Goal: Task Accomplishment & Management: Contribute content

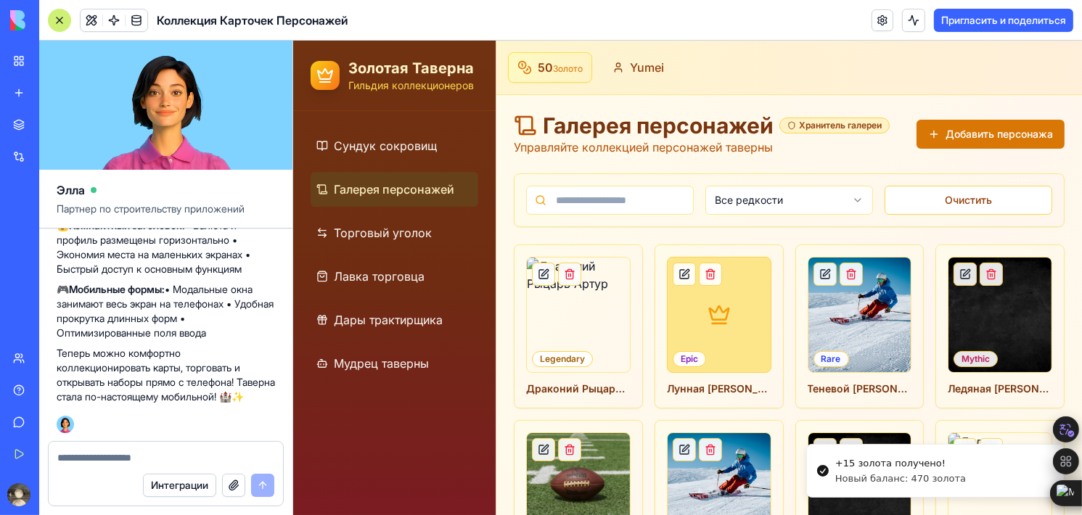
scroll to position [73, 0]
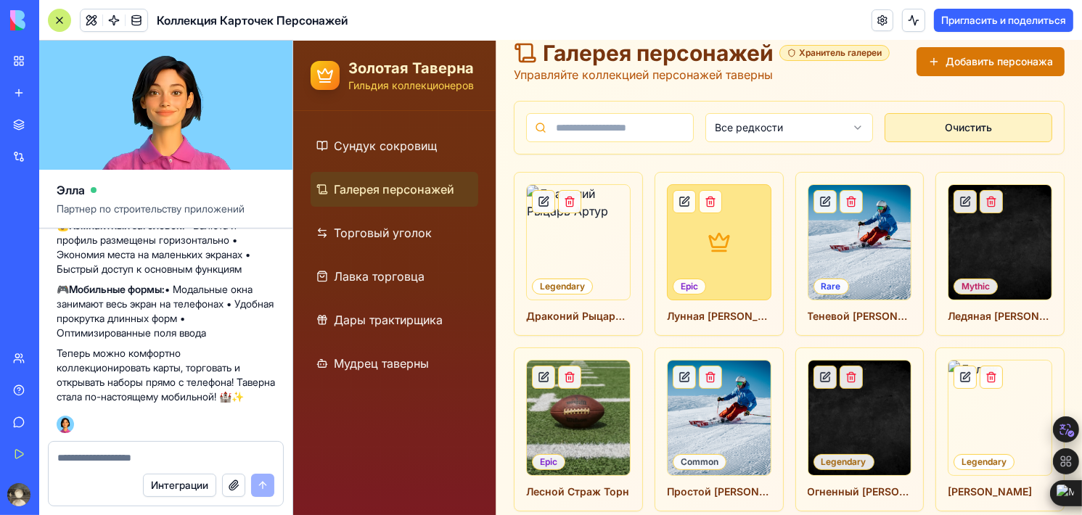
click at [890, 134] on button "Очистить" at bounding box center [968, 127] width 168 height 29
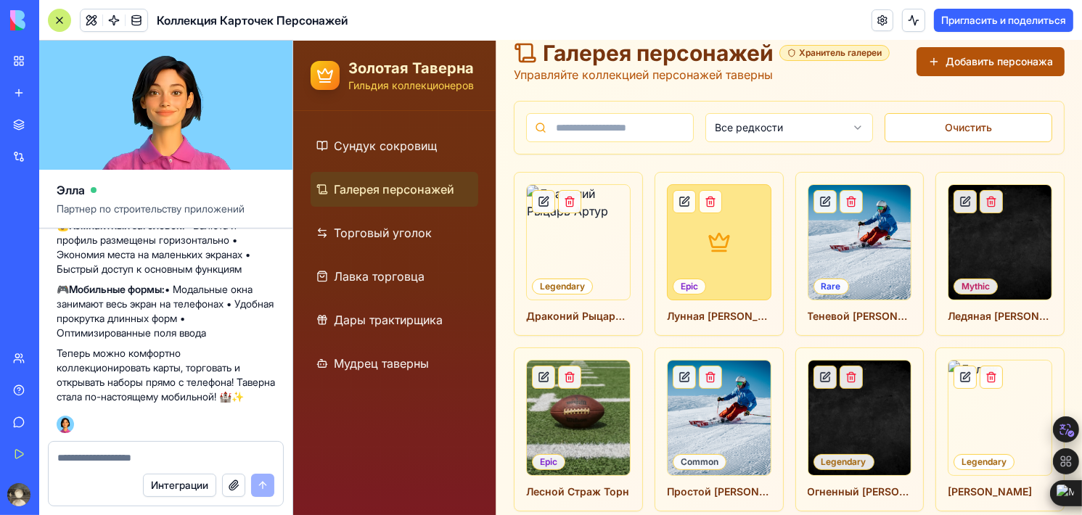
drag, startPoint x: 931, startPoint y: 126, endPoint x: 973, endPoint y: 51, distance: 86.4
click at [973, 51] on button "Добавить персонажа" at bounding box center [990, 61] width 148 height 29
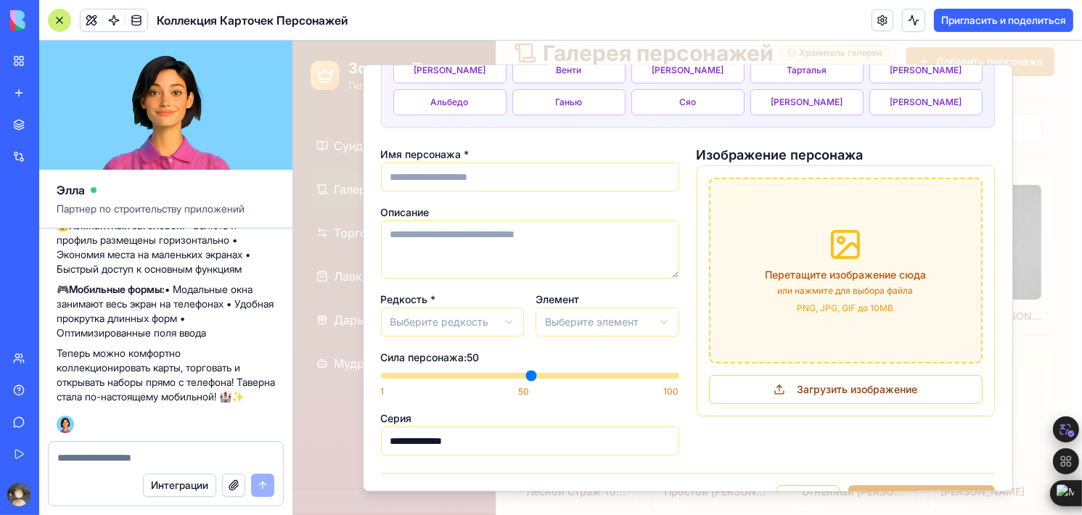
scroll to position [103, 0]
click at [212, 454] on textarea at bounding box center [165, 458] width 217 height 15
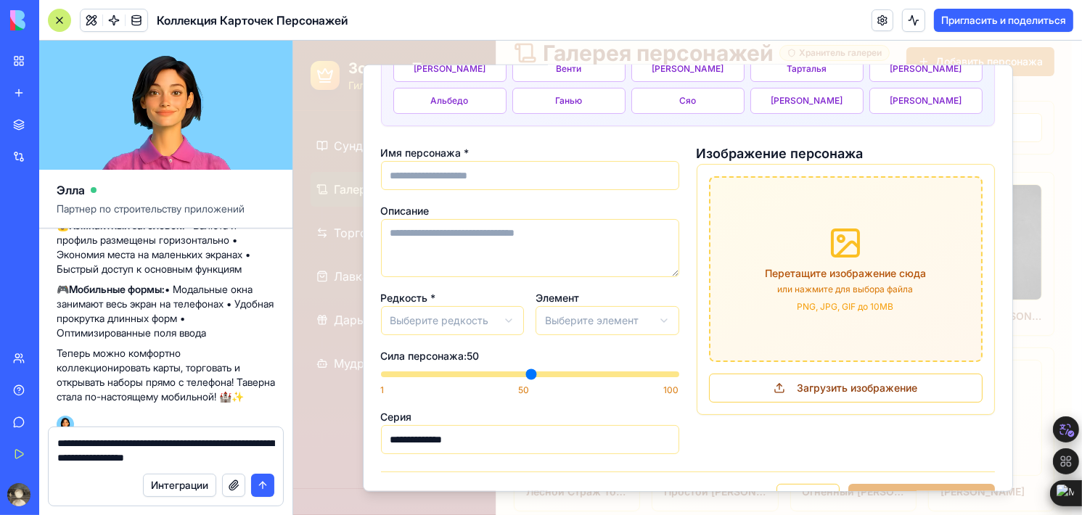
type textarea "**********"
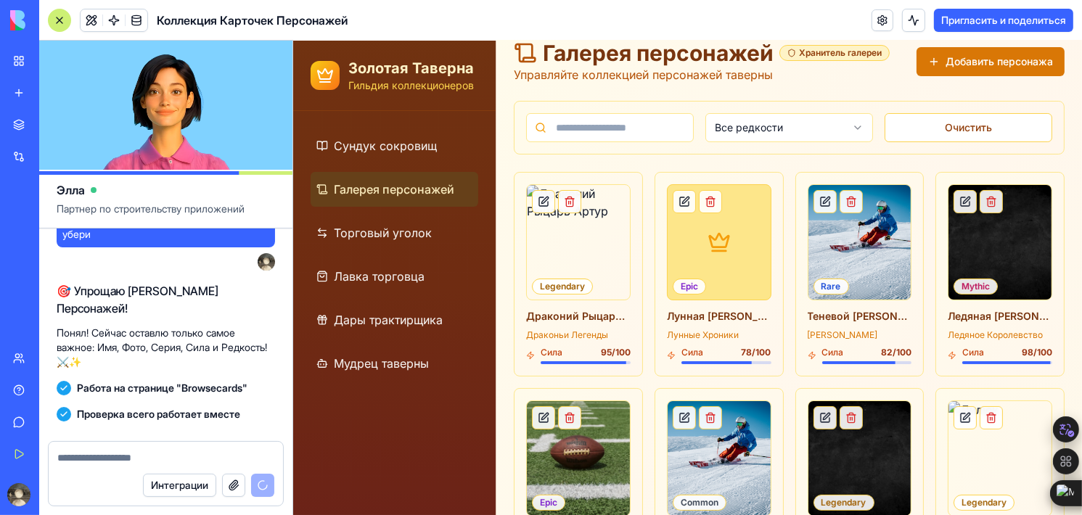
scroll to position [5370, 0]
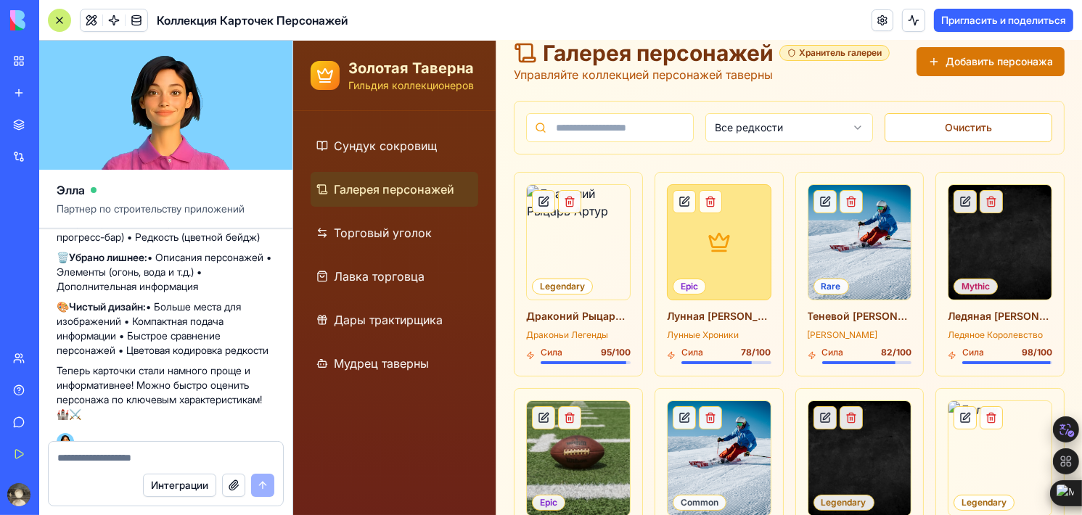
click at [130, 451] on div at bounding box center [166, 453] width 234 height 23
click at [130, 451] on textarea at bounding box center [166, 458] width 218 height 15
type textarea "**********"
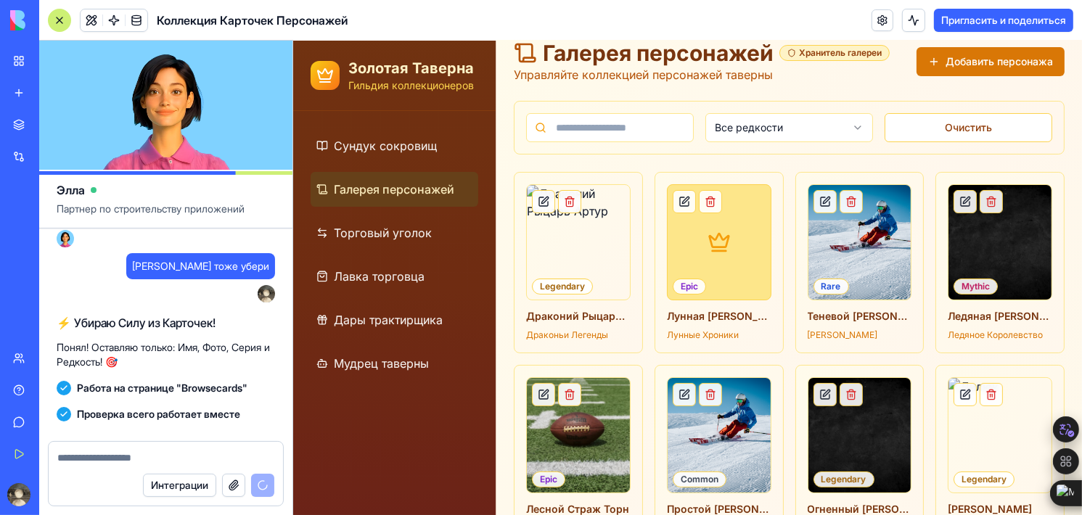
scroll to position [5767, 0]
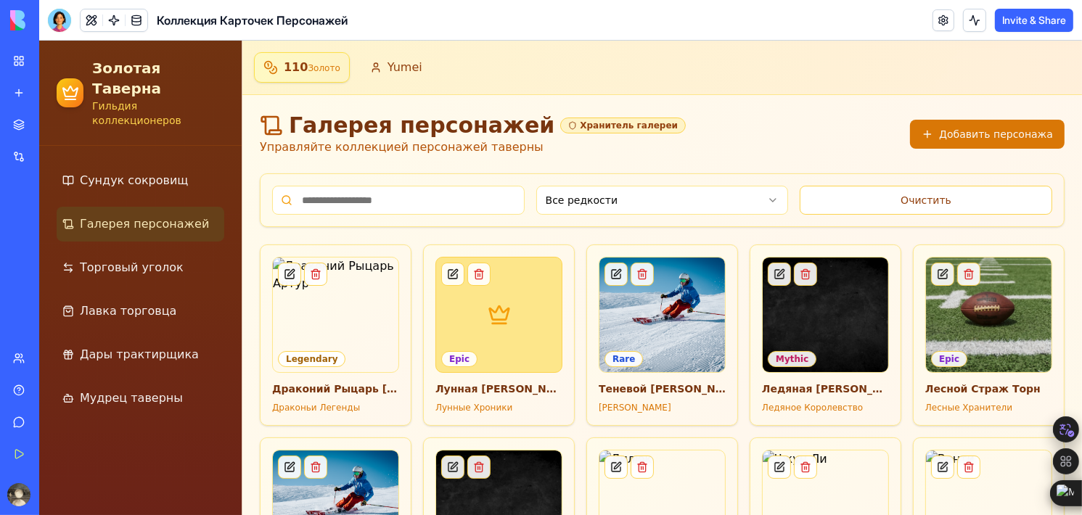
click at [560, 126] on div "Хранитель галереи" at bounding box center [623, 126] width 126 height 16
click at [168, 250] on link "Торговый уголок" at bounding box center [141, 267] width 168 height 35
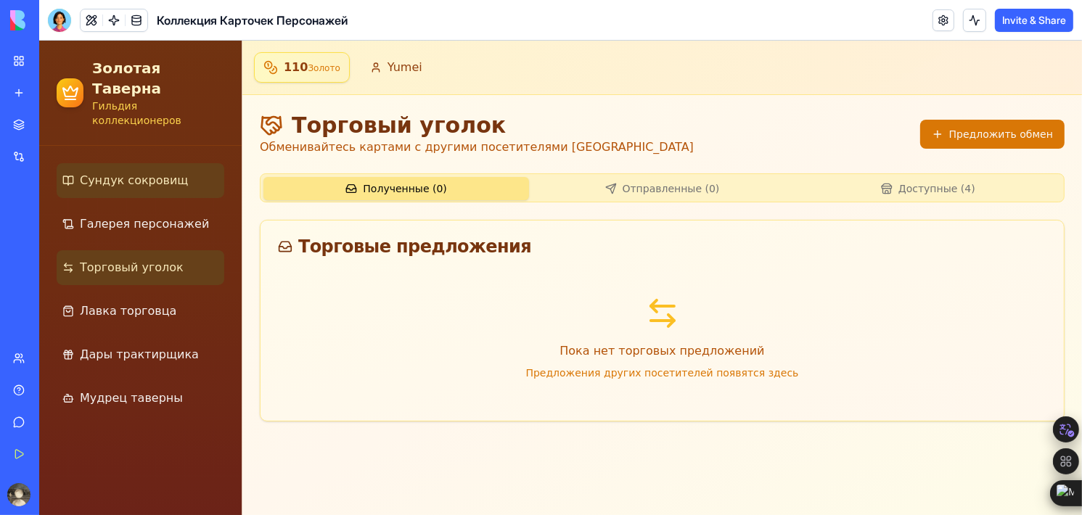
click at [157, 172] on span "Сундук сокровищ" at bounding box center [134, 180] width 108 height 17
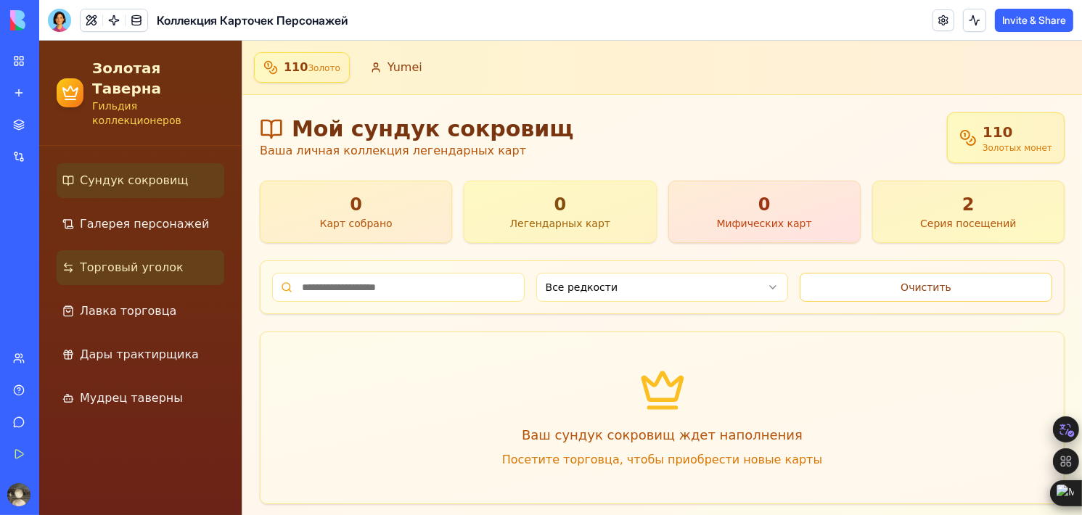
click at [163, 250] on link "Торговый уголок" at bounding box center [141, 267] width 168 height 35
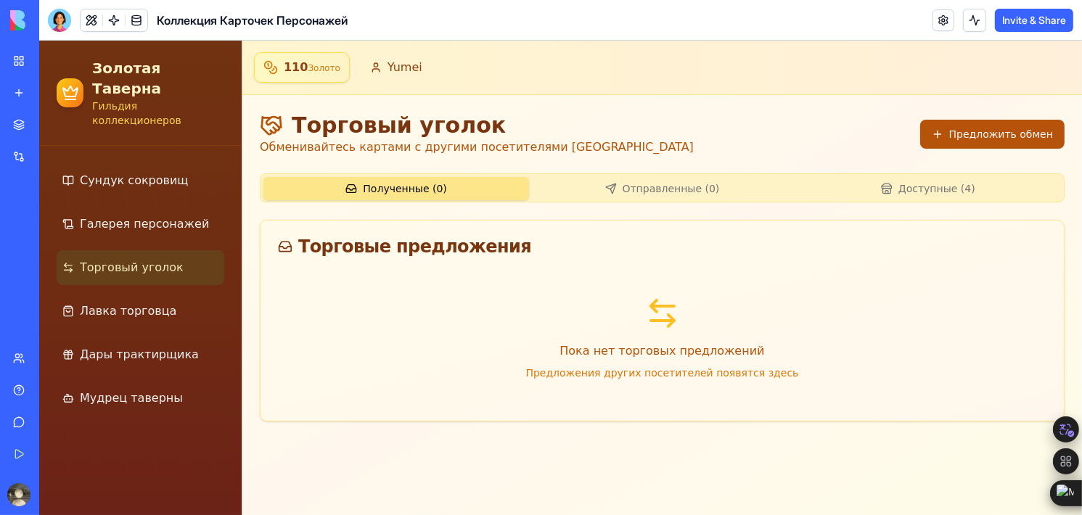
click at [942, 134] on button "Предложить обмен" at bounding box center [992, 134] width 144 height 29
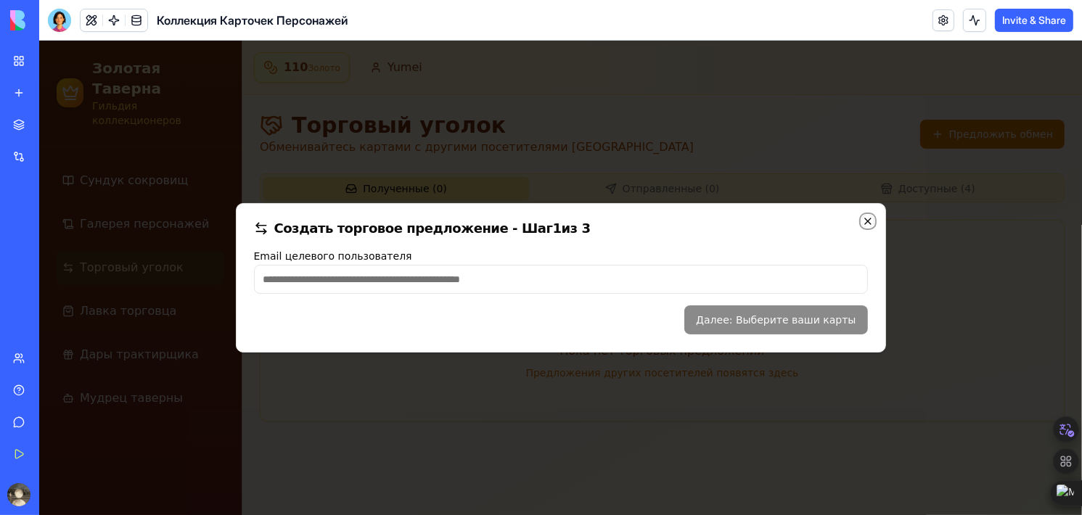
click at [870, 221] on icon "button" at bounding box center [868, 222] width 12 height 12
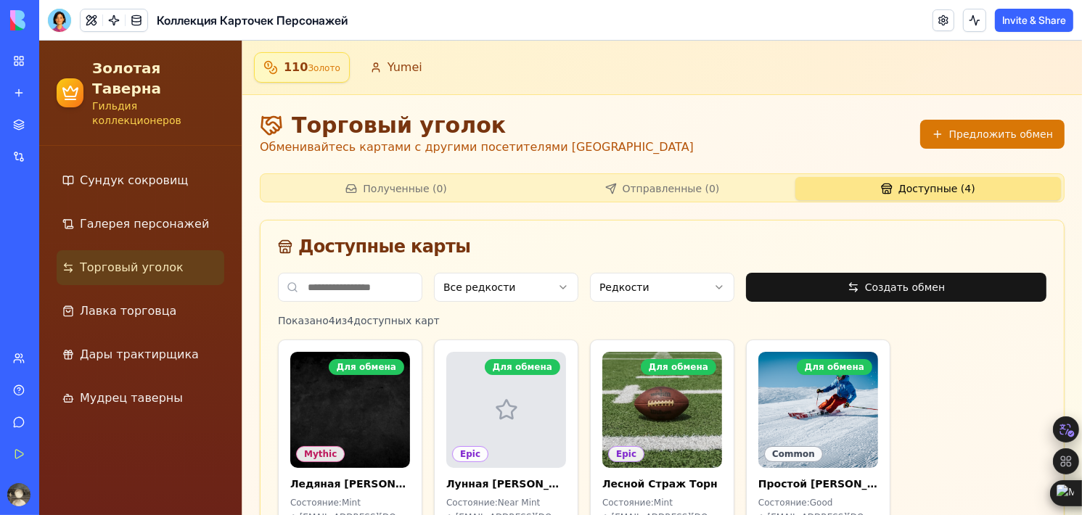
click at [927, 184] on button "Доступные ( 4 )" at bounding box center [928, 188] width 266 height 23
click at [118, 390] on span "Мудрец таверны" at bounding box center [131, 398] width 103 height 17
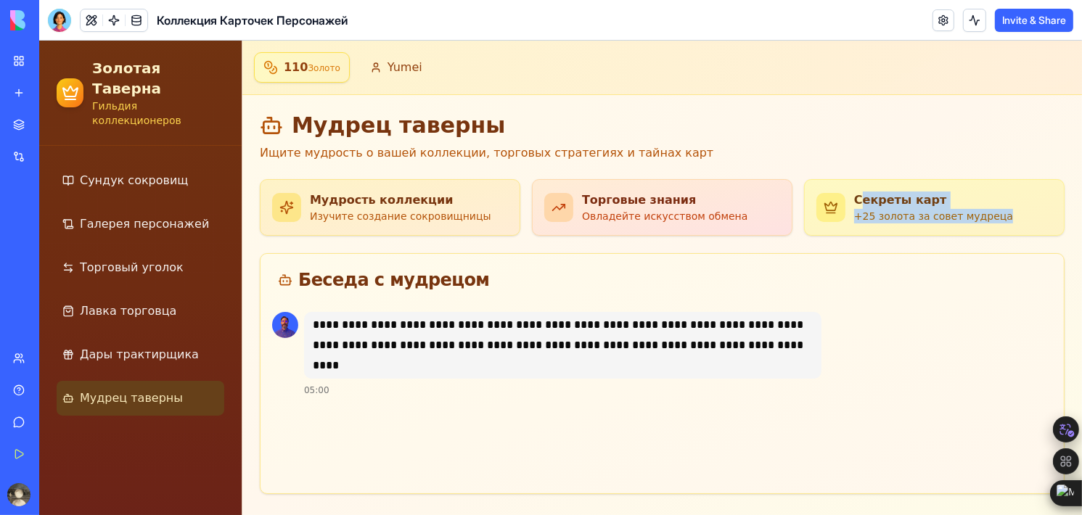
drag, startPoint x: 853, startPoint y: 191, endPoint x: 462, endPoint y: 258, distance: 397.0
click at [462, 258] on div "**********" at bounding box center [662, 304] width 805 height 382
click at [475, 210] on div "Мудрость коллекции Изучите создание сокровищницы" at bounding box center [390, 207] width 259 height 55
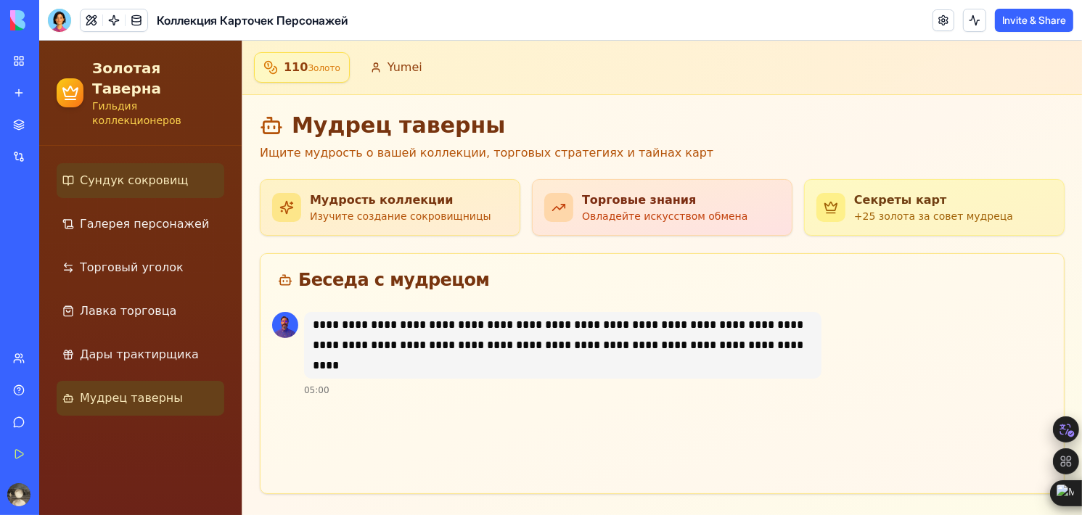
click at [120, 163] on link "Сундук сокровищ" at bounding box center [141, 180] width 168 height 35
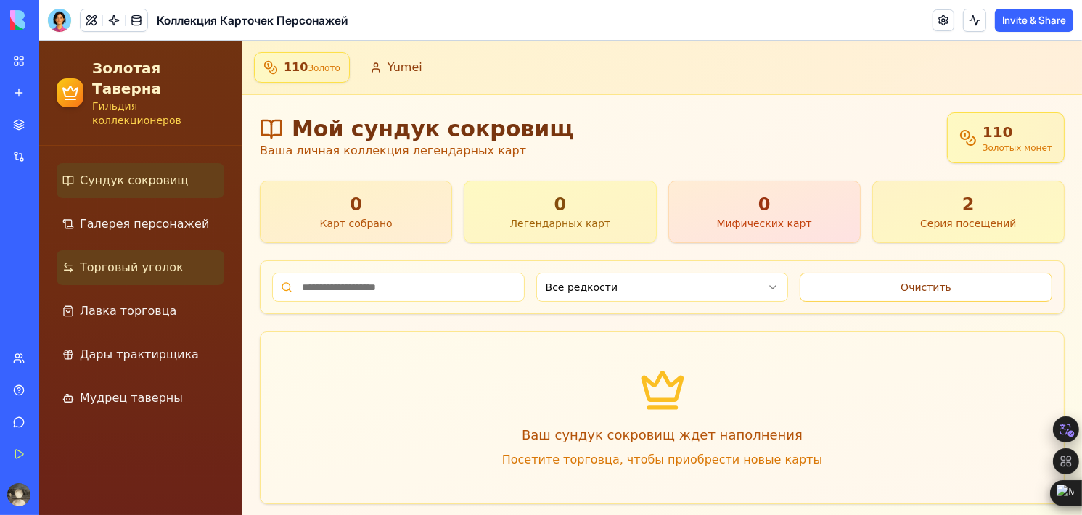
click at [128, 250] on link "Торговый уголок" at bounding box center [141, 267] width 168 height 35
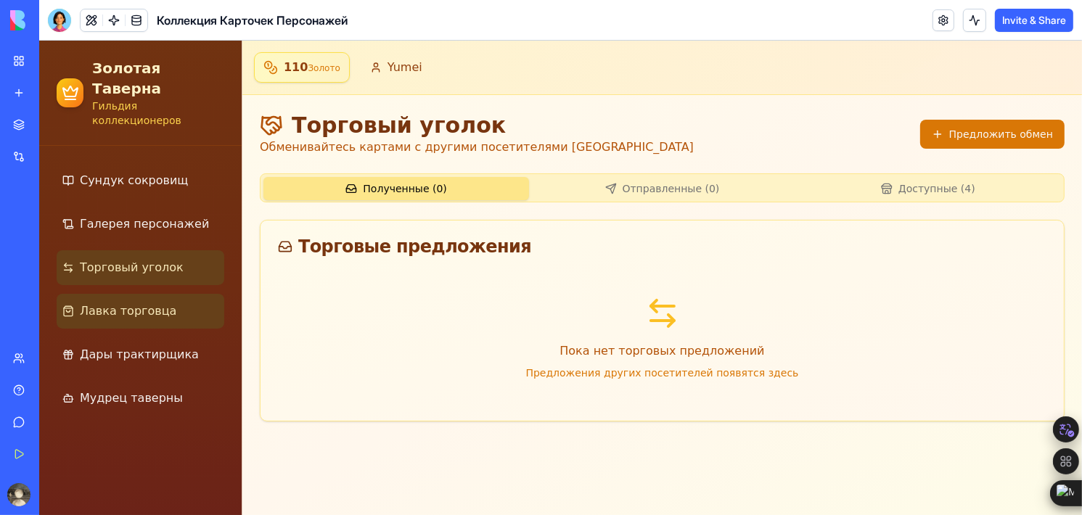
click at [113, 303] on span "Лавка торговца" at bounding box center [128, 311] width 97 height 17
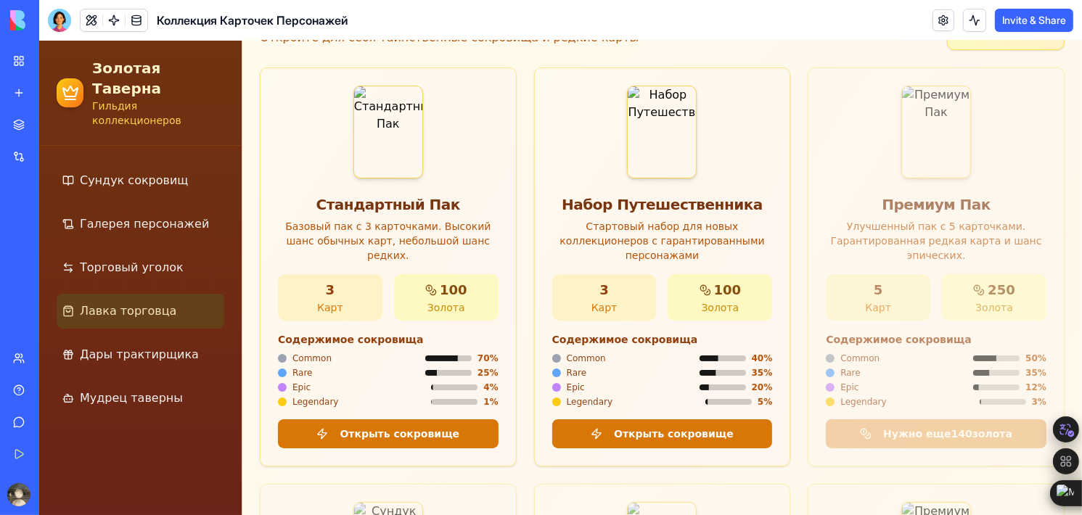
scroll to position [90, 0]
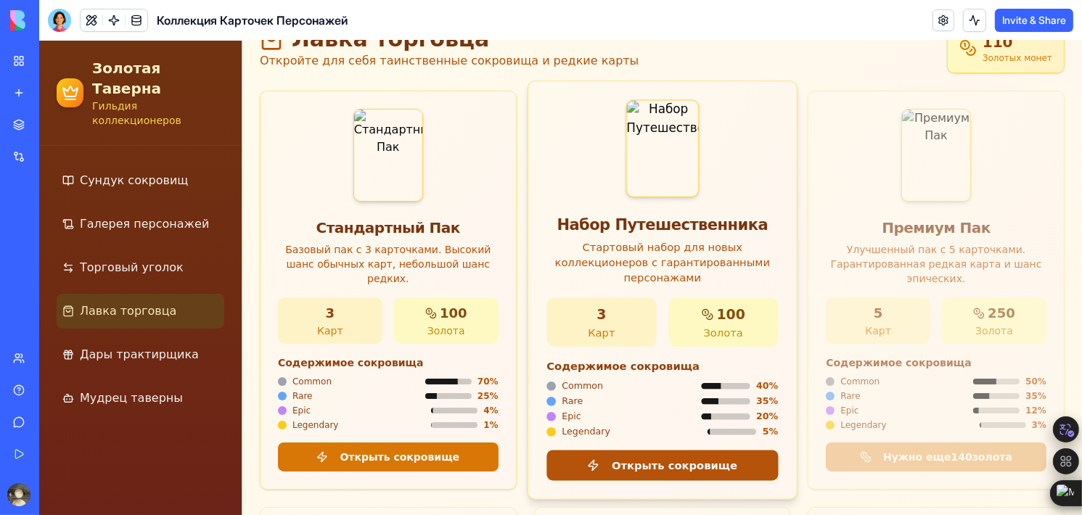
click at [668, 451] on button "Открыть сокровище" at bounding box center [663, 466] width 232 height 30
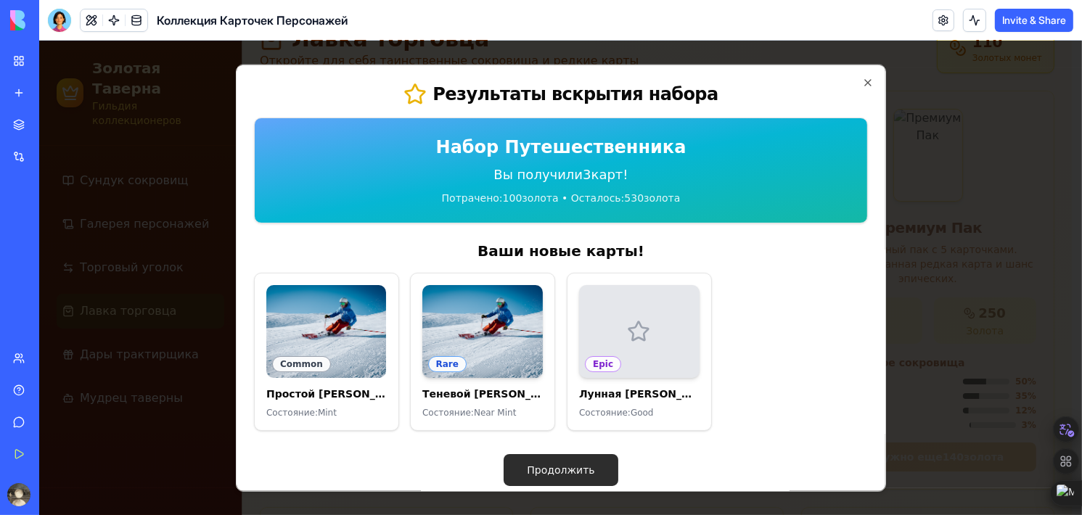
click at [592, 456] on button "Продолжить" at bounding box center [561, 470] width 114 height 32
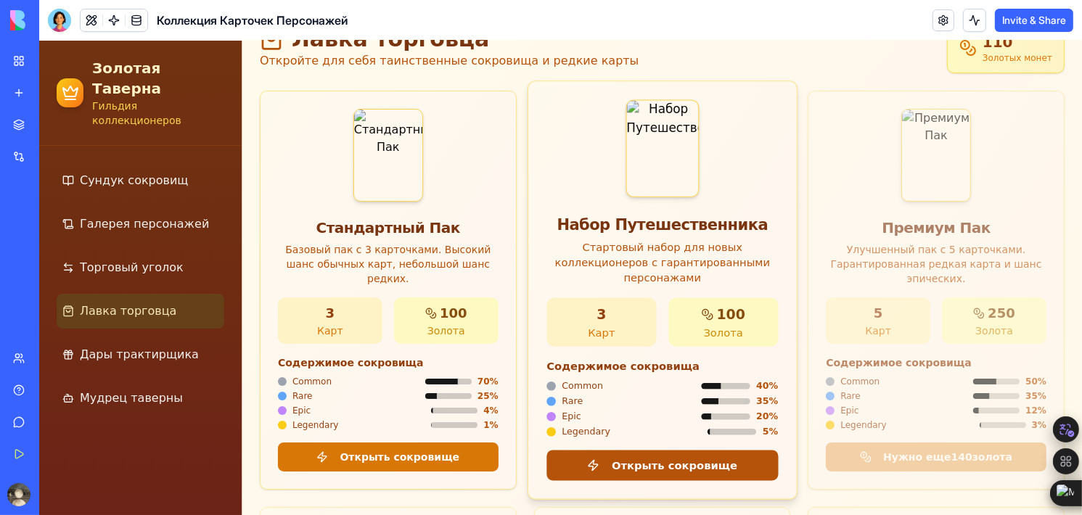
click at [684, 453] on button "Открыть сокровище" at bounding box center [663, 466] width 232 height 30
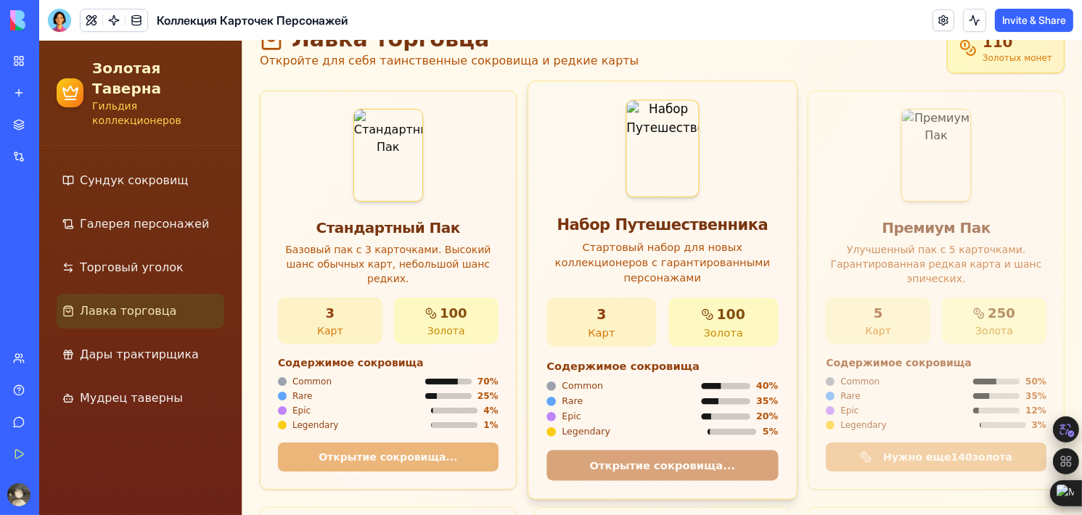
click at [684, 453] on div "3 Карт 100 Золота Содержимое сокровища Common 40 % Rare 35 % Epic 20 % Legendar…" at bounding box center [662, 398] width 268 height 201
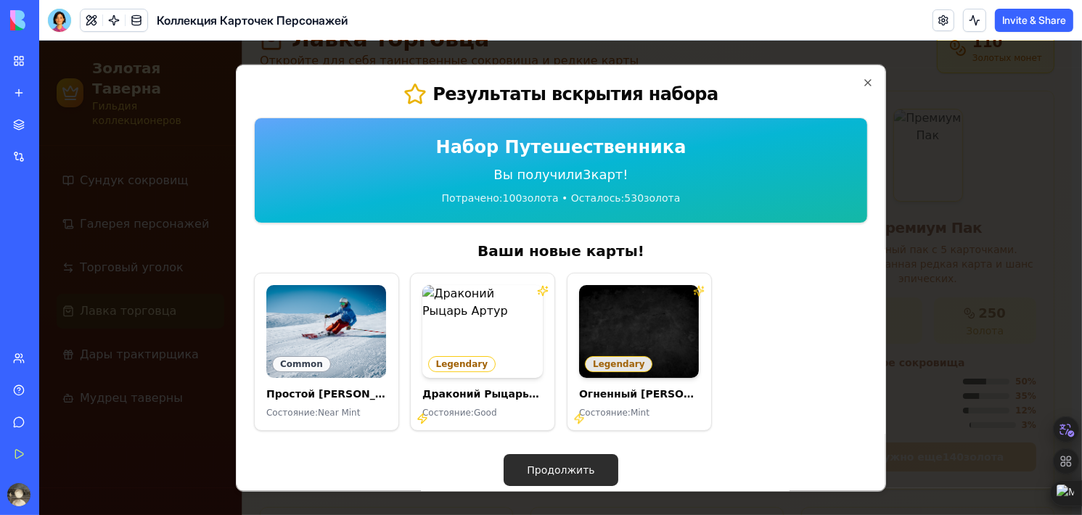
click at [533, 463] on button "Продолжить" at bounding box center [561, 470] width 114 height 32
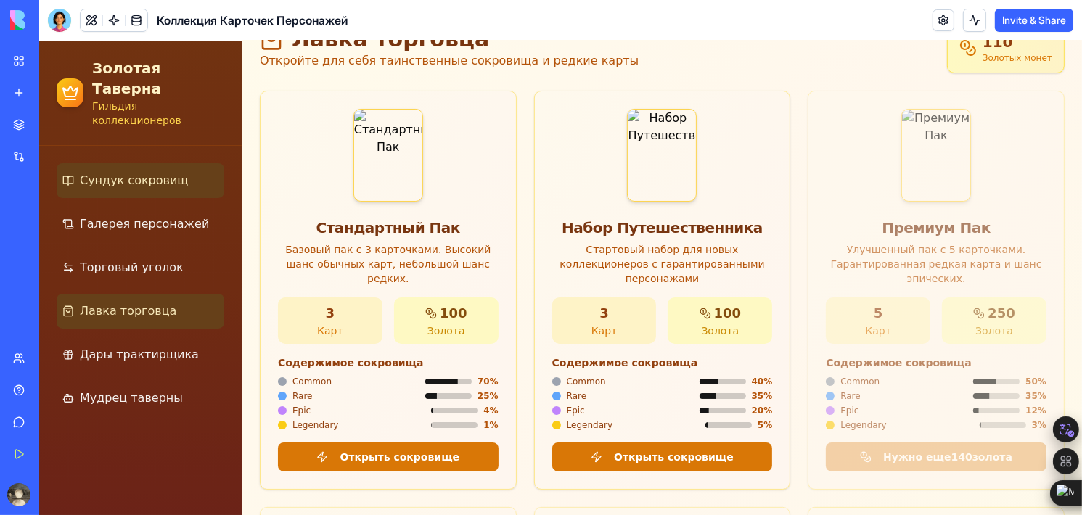
click at [131, 172] on span "Сундук сокровищ" at bounding box center [134, 180] width 108 height 17
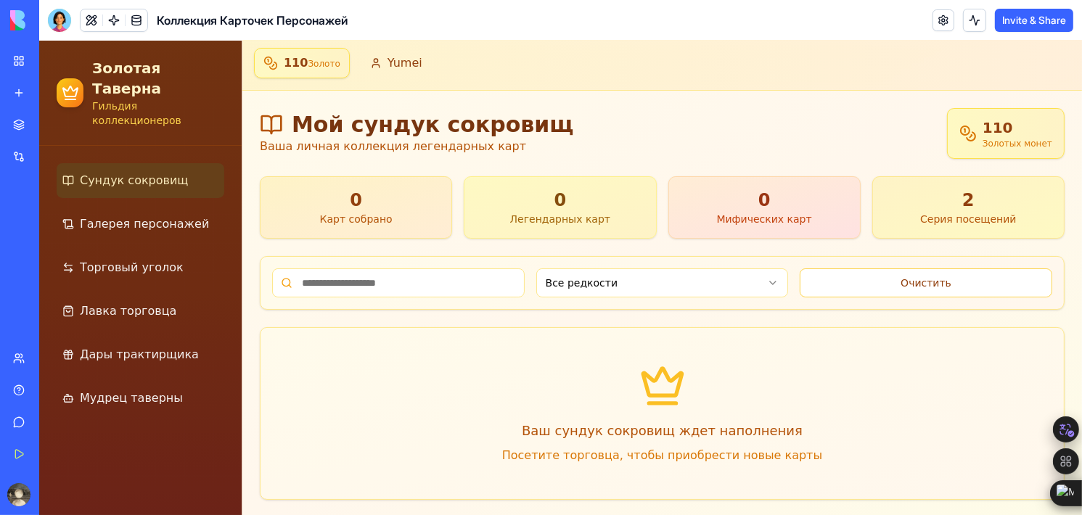
scroll to position [13, 0]
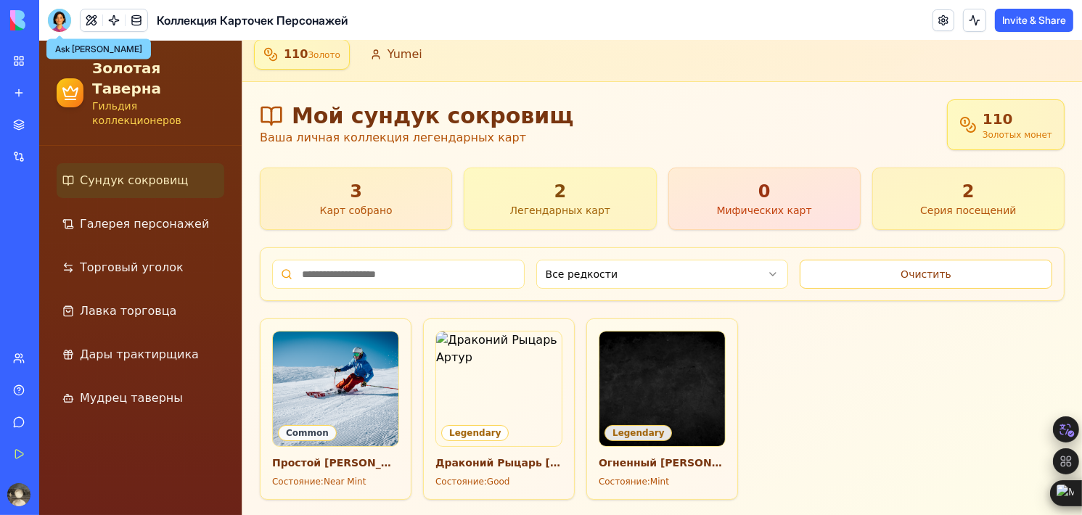
click at [50, 27] on div at bounding box center [59, 20] width 23 height 23
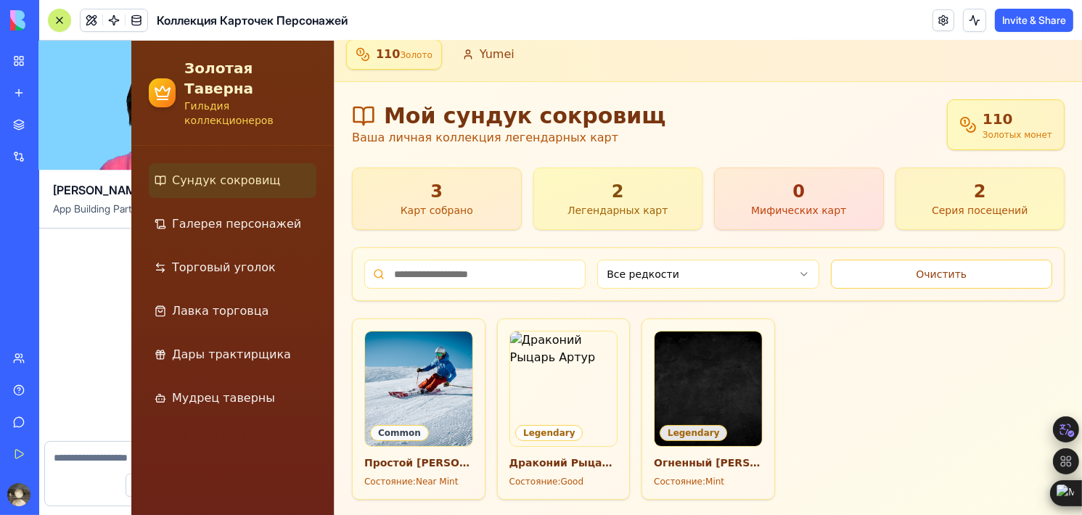
scroll to position [5767, 0]
click at [50, 27] on button at bounding box center [59, 20] width 23 height 23
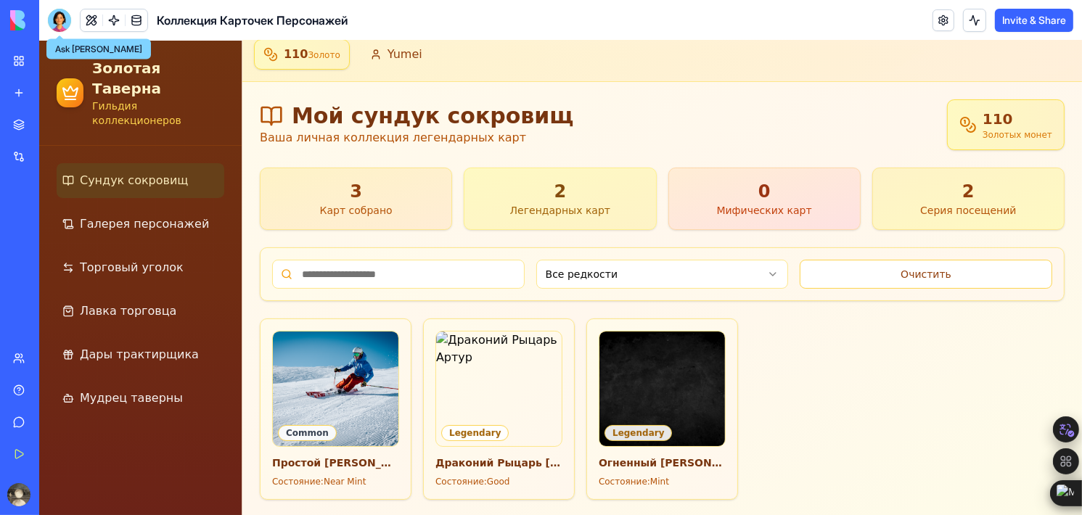
click at [53, 19] on div at bounding box center [59, 20] width 23 height 23
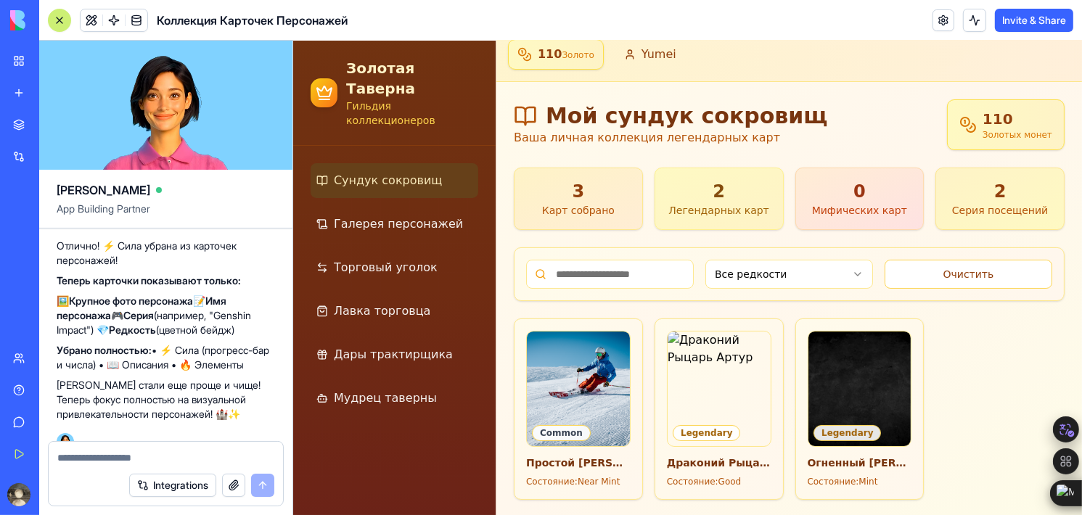
scroll to position [0, 0]
click at [87, 451] on textarea at bounding box center [165, 458] width 217 height 15
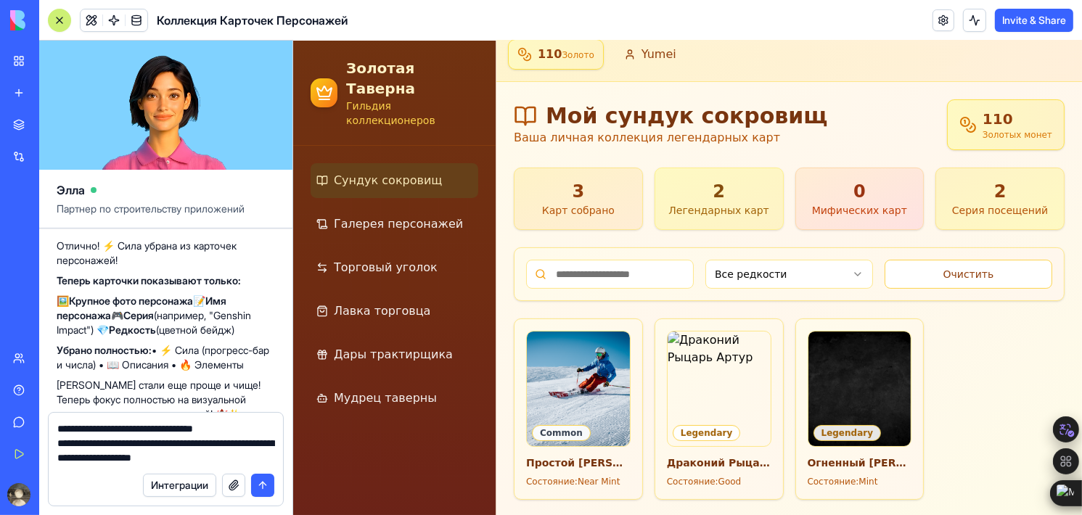
type textarea "**********"
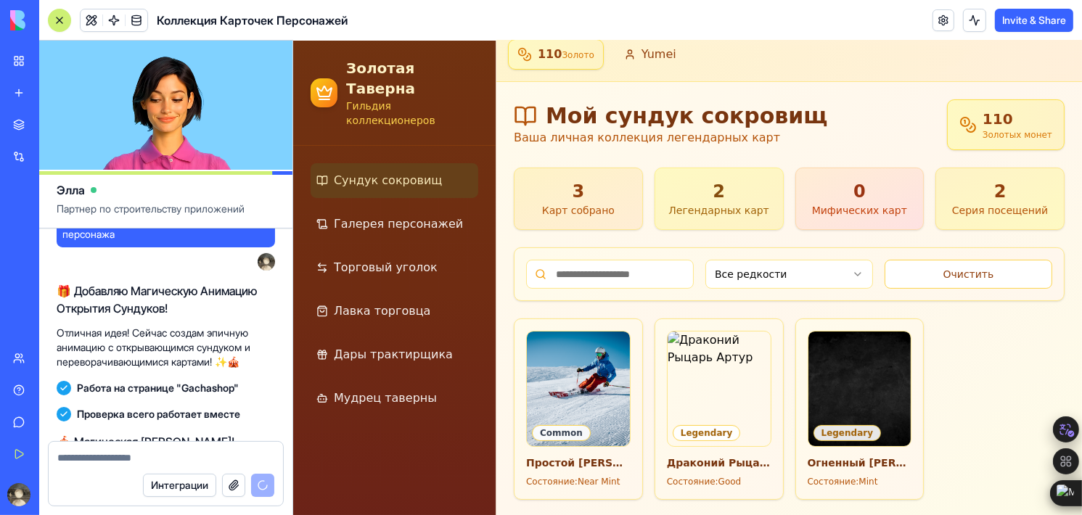
scroll to position [6487, 0]
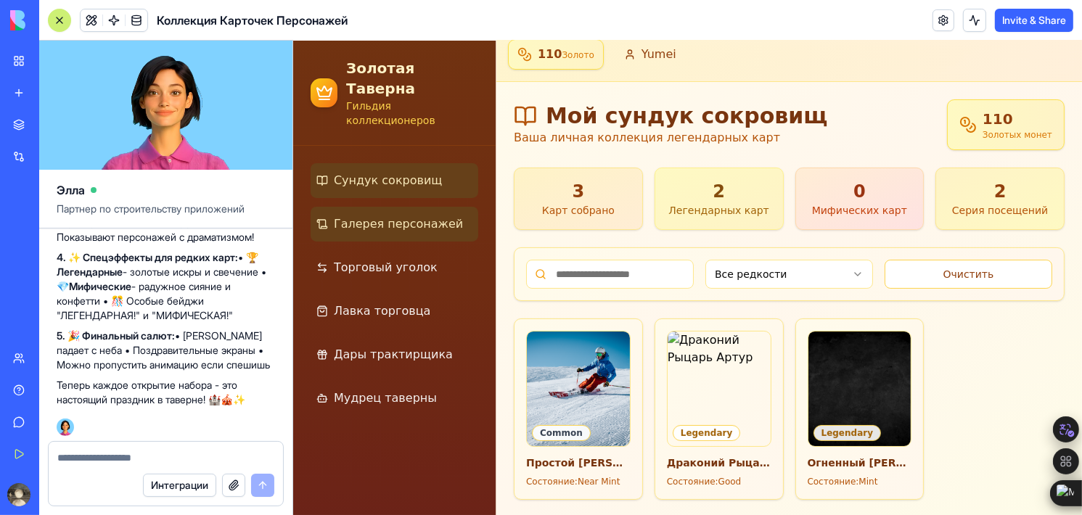
click at [401, 207] on link "Галерея персонажей" at bounding box center [394, 224] width 168 height 35
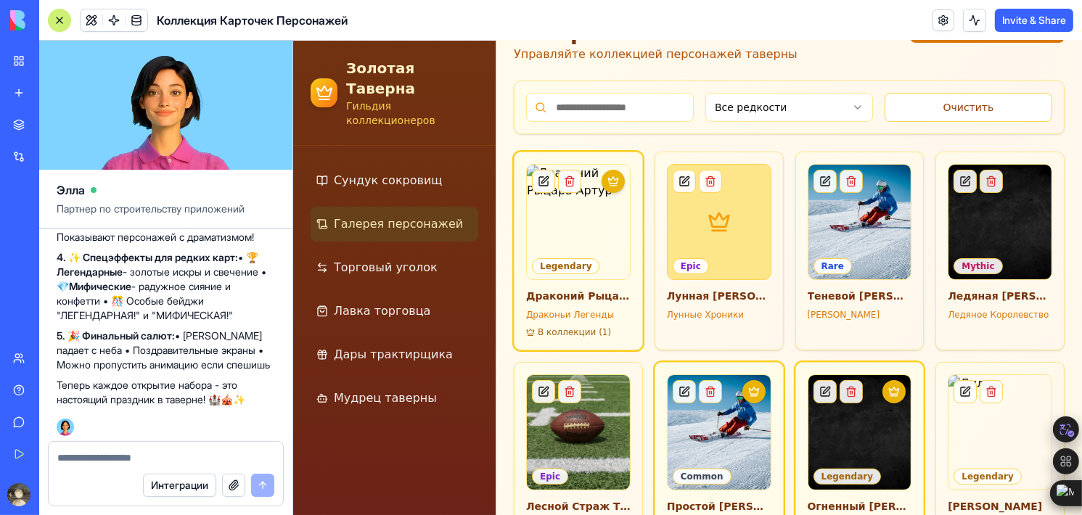
scroll to position [112, 0]
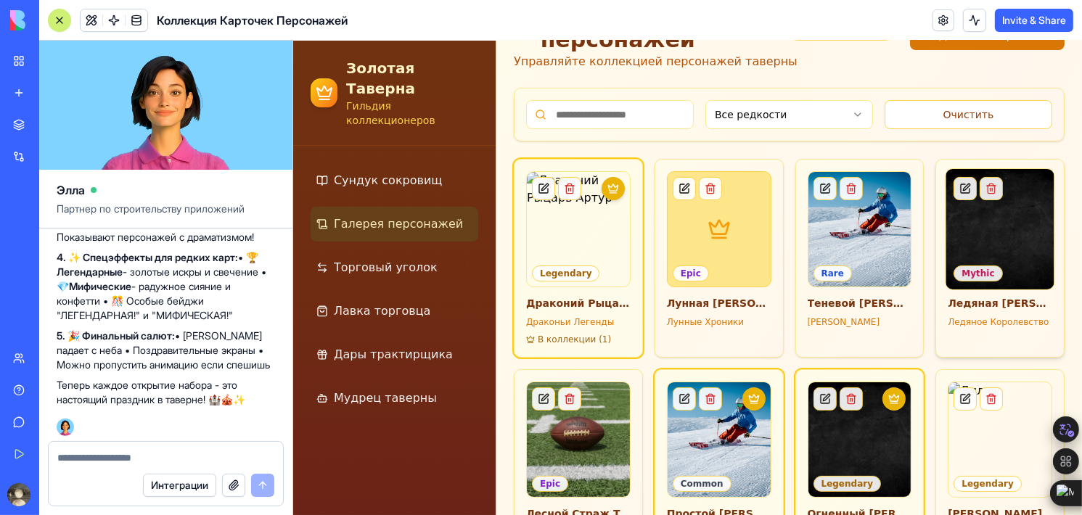
click at [1035, 194] on img at bounding box center [1000, 229] width 110 height 122
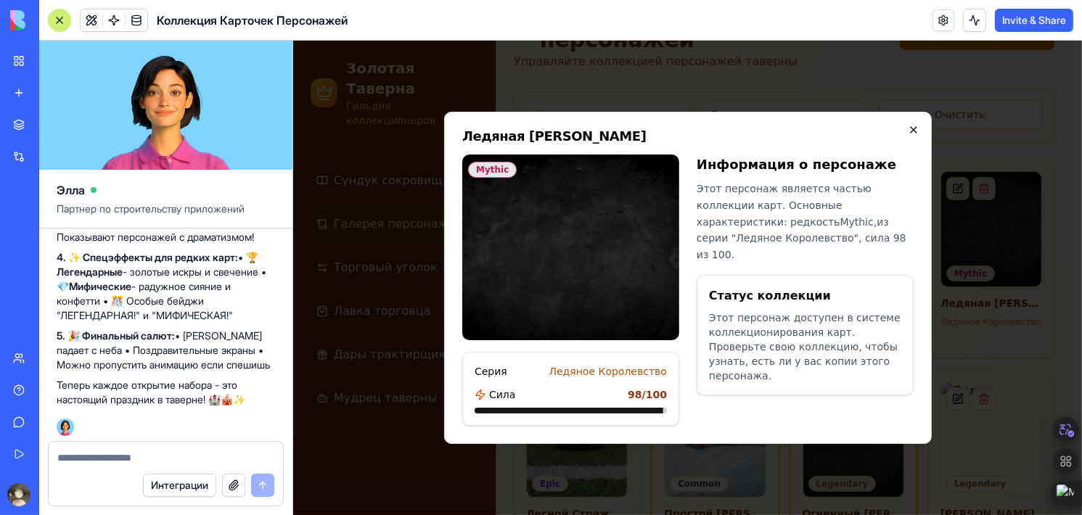
click at [916, 134] on icon "button" at bounding box center [913, 130] width 12 height 12
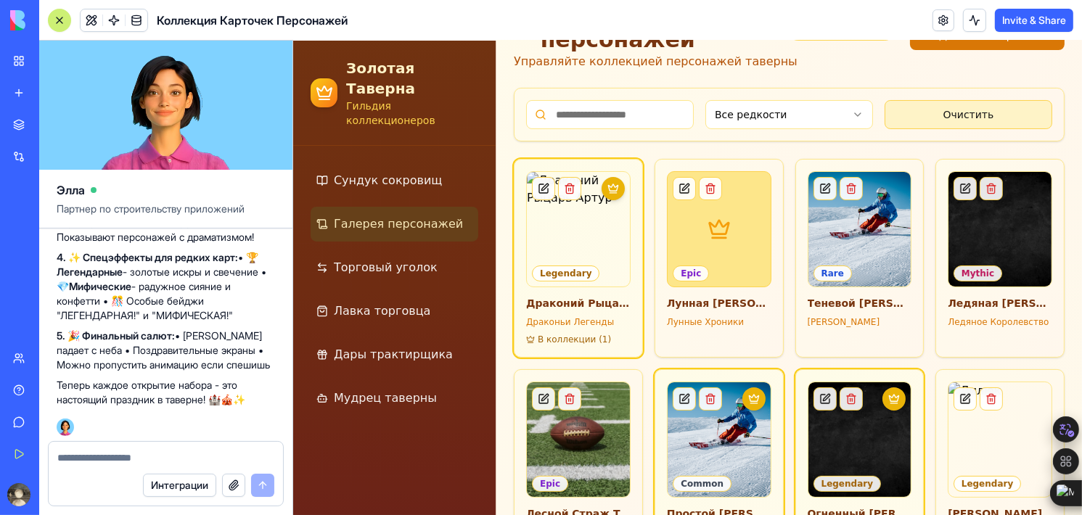
click at [989, 100] on button "Очистить" at bounding box center [968, 114] width 168 height 29
click at [797, 99] on div "Все редкости Очистить" at bounding box center [788, 115] width 549 height 52
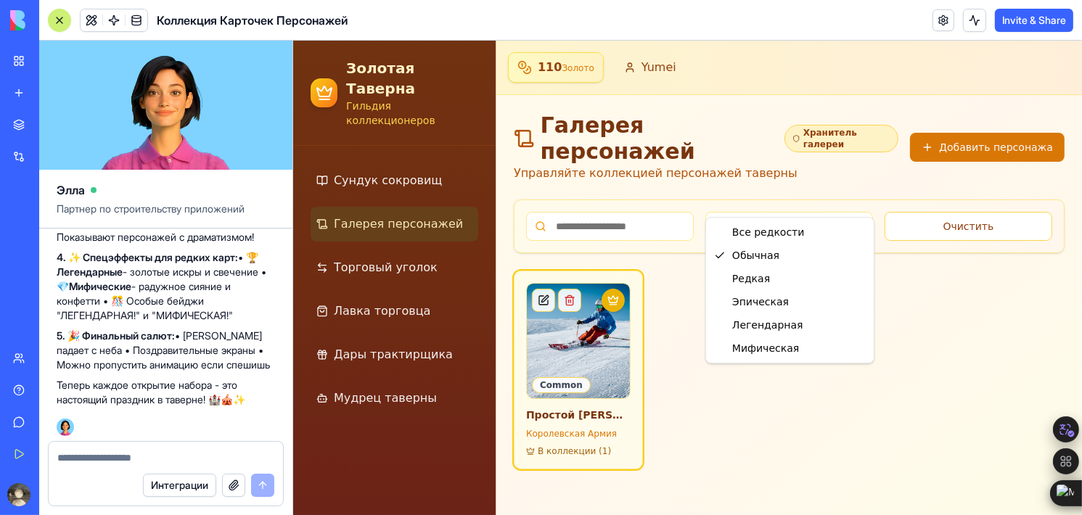
click at [796, 185] on html "Золотая Таверна Гильдия коллекционеров Сундук сокровищ Галерея персонажей Торго…" at bounding box center [687, 278] width 789 height 475
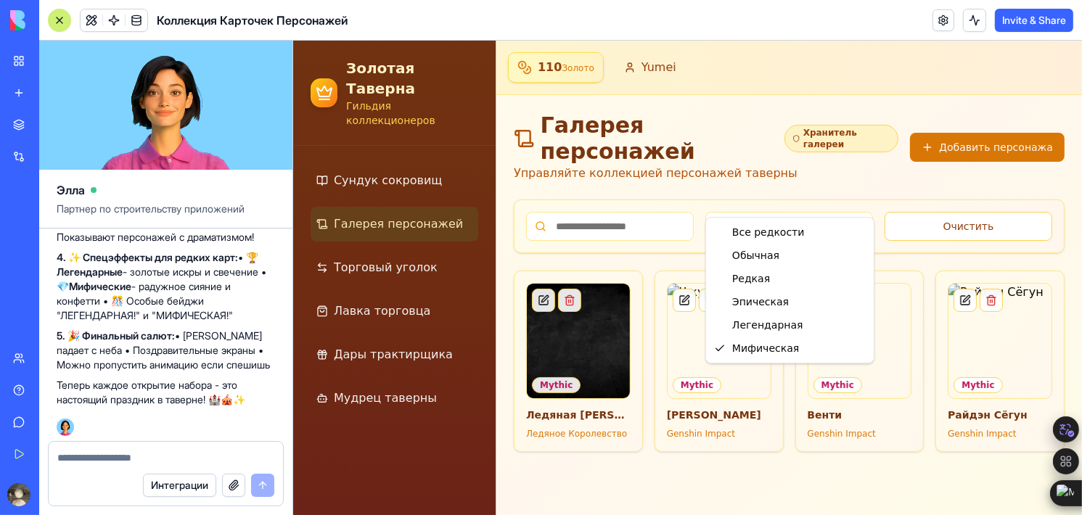
click at [784, 192] on html "Золотая Таверна Гильдия коллекционеров Сундук сокровищ Галерея персонажей Торго…" at bounding box center [687, 278] width 789 height 475
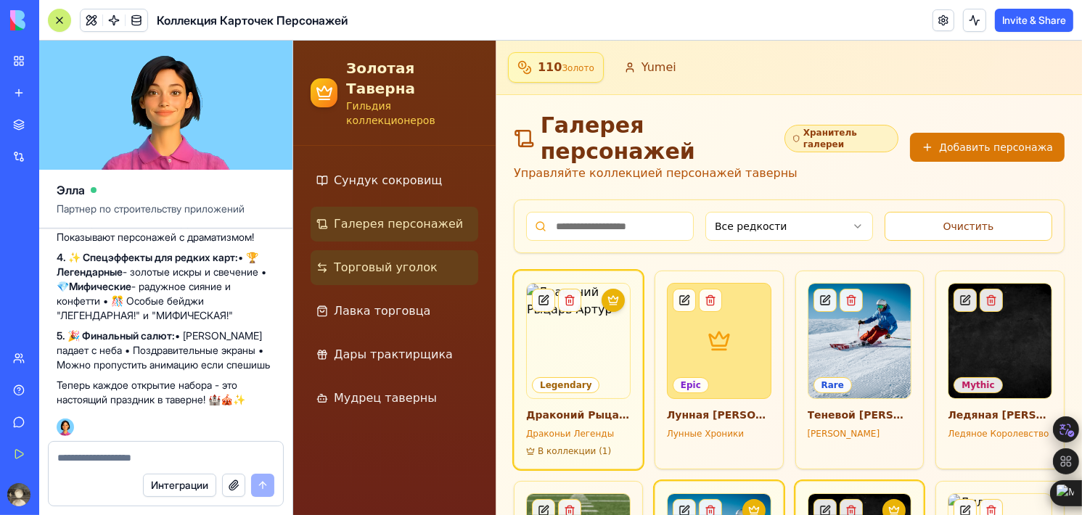
click at [377, 259] on span "Торговый уголок" at bounding box center [385, 267] width 104 height 17
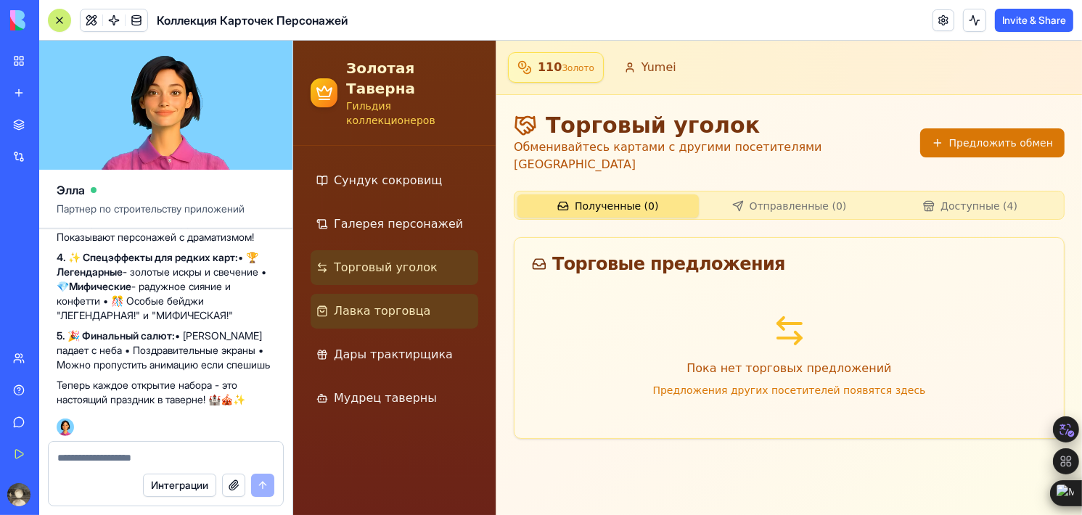
click at [381, 294] on link "Лавка торговца" at bounding box center [394, 311] width 168 height 35
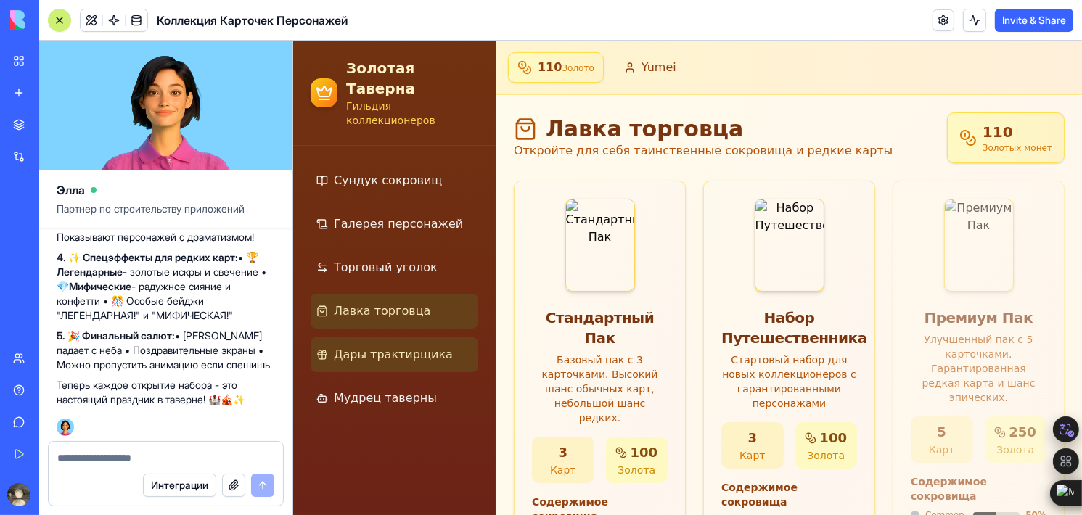
click at [401, 346] on span "Дары трактирщика" at bounding box center [392, 354] width 119 height 17
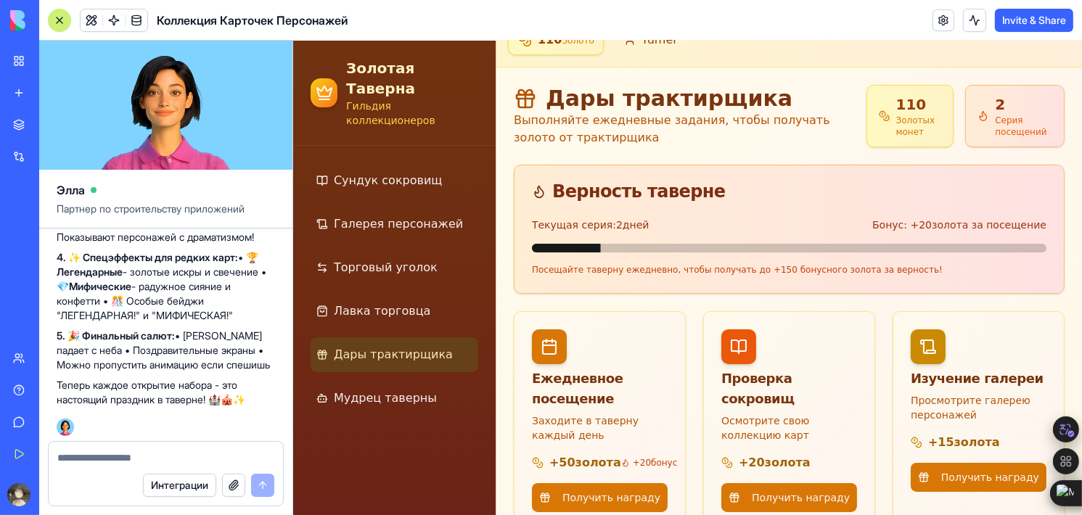
scroll to position [32, 0]
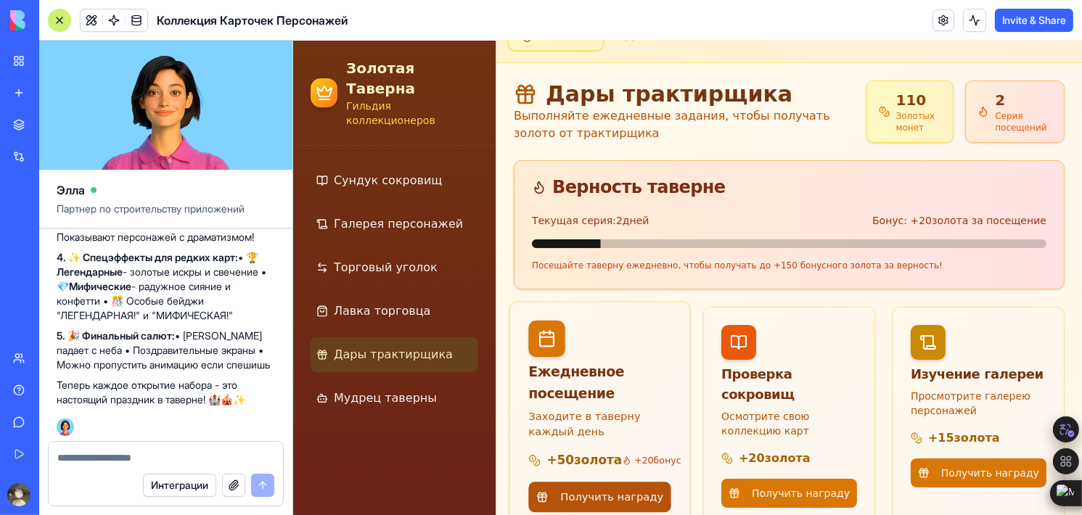
click at [585, 491] on button "Получить награду" at bounding box center [599, 497] width 142 height 30
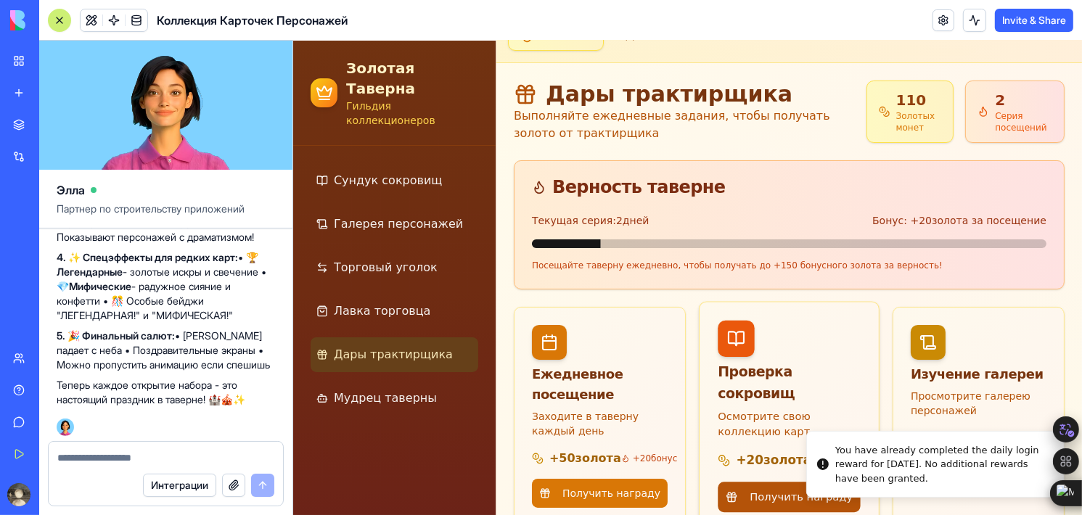
click at [762, 482] on button "Получить награду" at bounding box center [788, 497] width 142 height 30
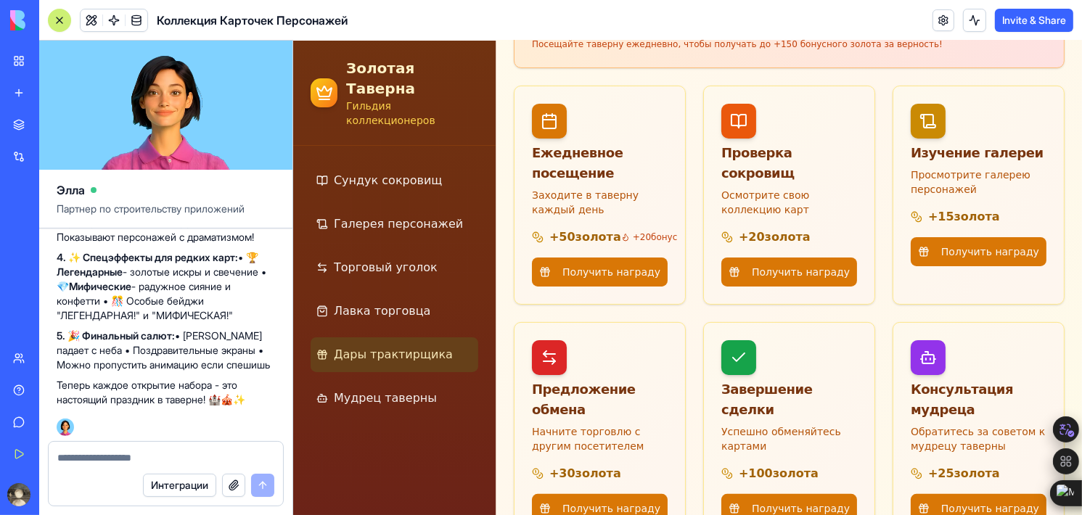
scroll to position [266, 0]
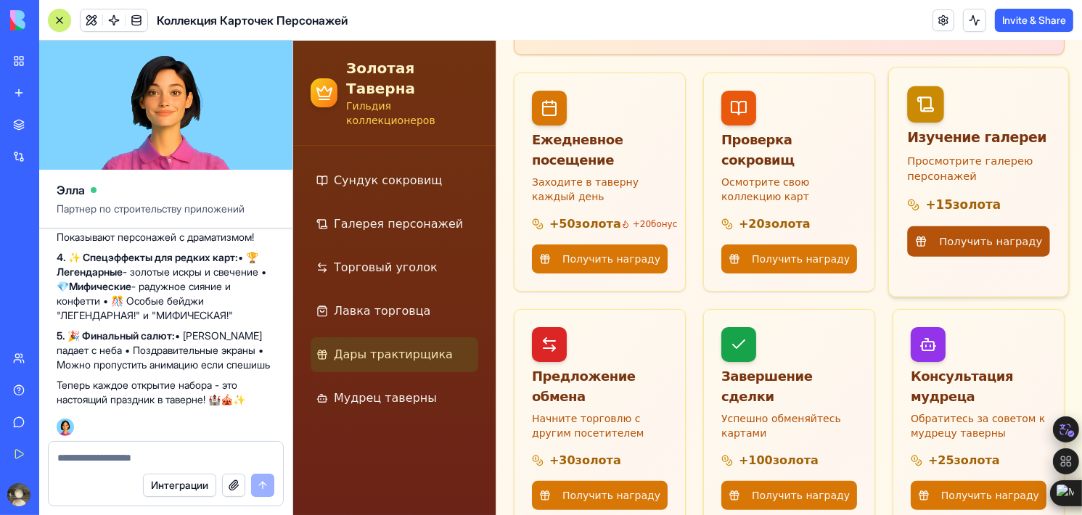
click at [991, 240] on button "Получить награду" at bounding box center [978, 241] width 142 height 30
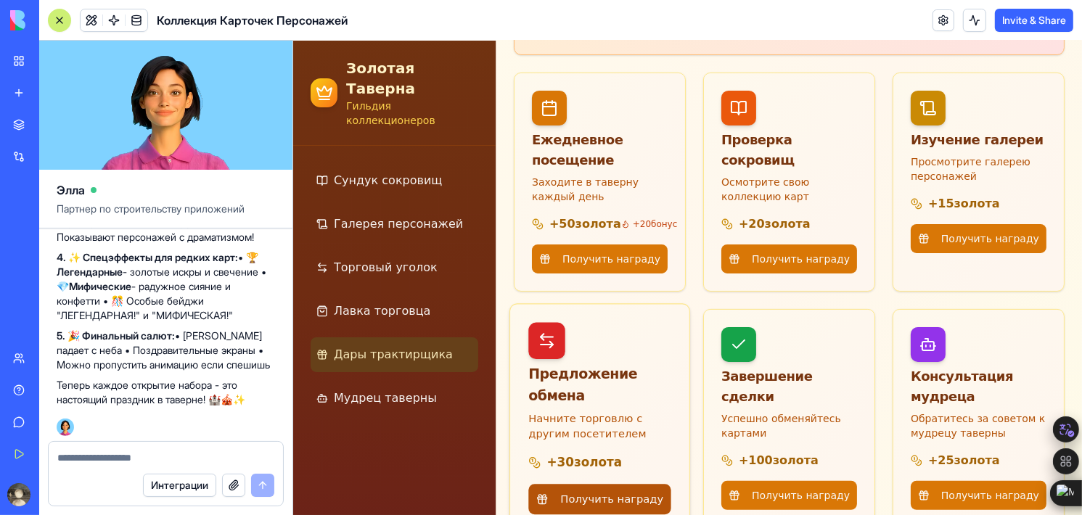
click at [619, 484] on button "Получить награду" at bounding box center [599, 499] width 142 height 30
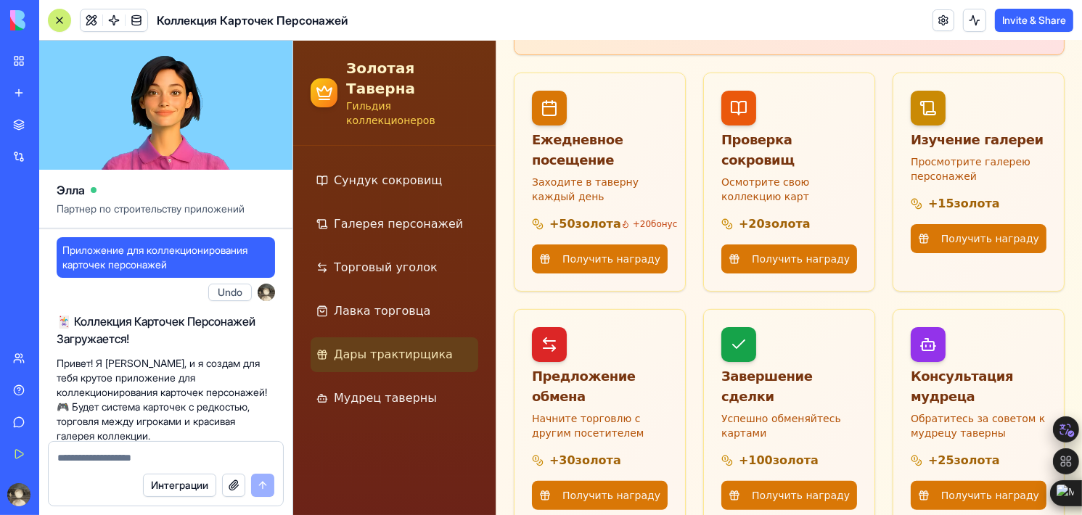
scroll to position [6487, 0]
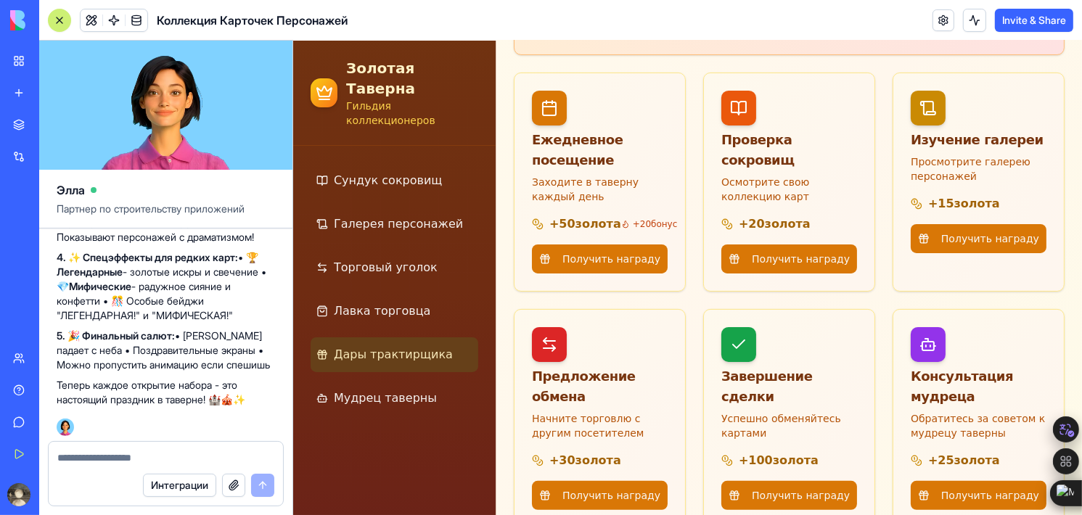
click at [738, 483] on button "Получить награду" at bounding box center [789, 495] width 136 height 29
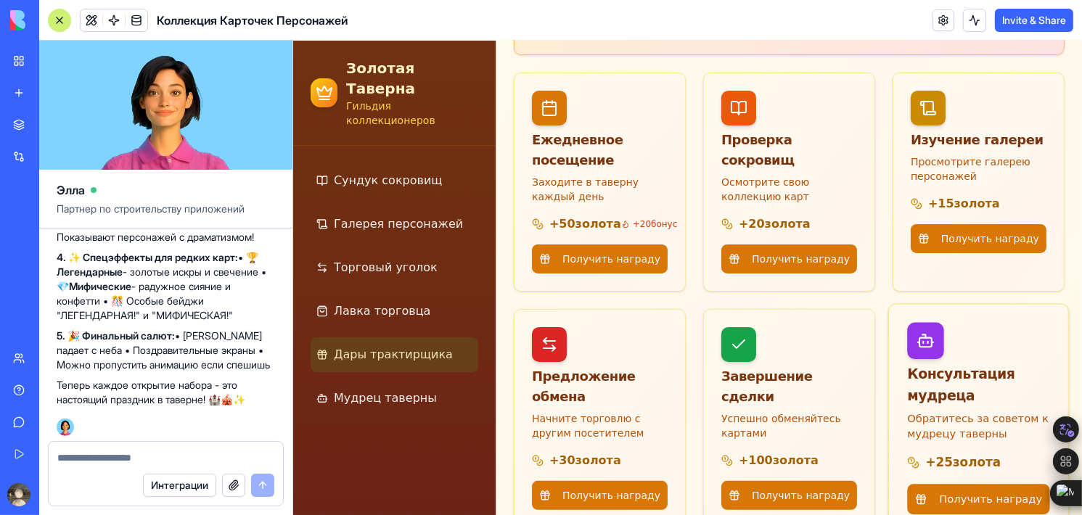
click at [973, 491] on button "Получить награду" at bounding box center [978, 499] width 142 height 30
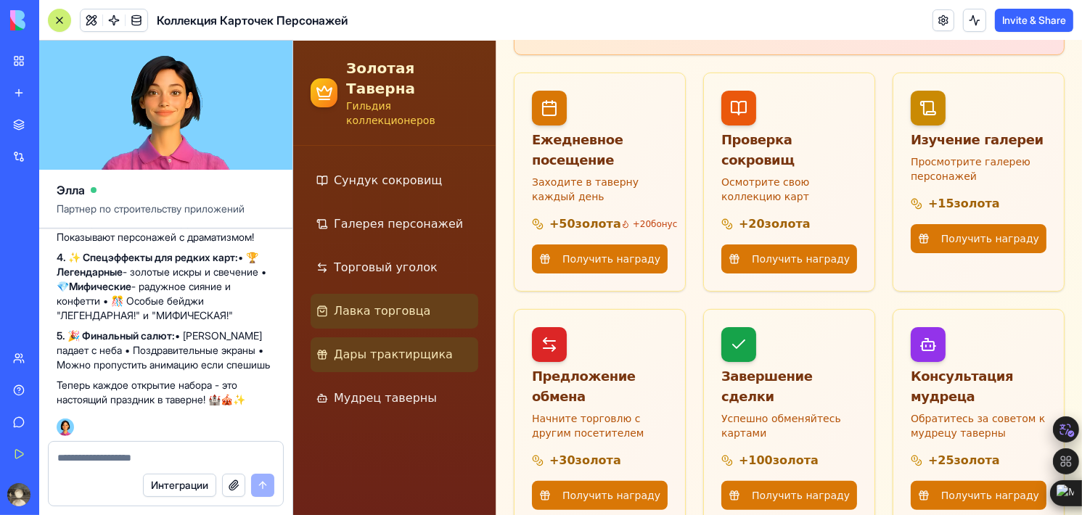
click at [430, 294] on link "Лавка торговца" at bounding box center [394, 311] width 168 height 35
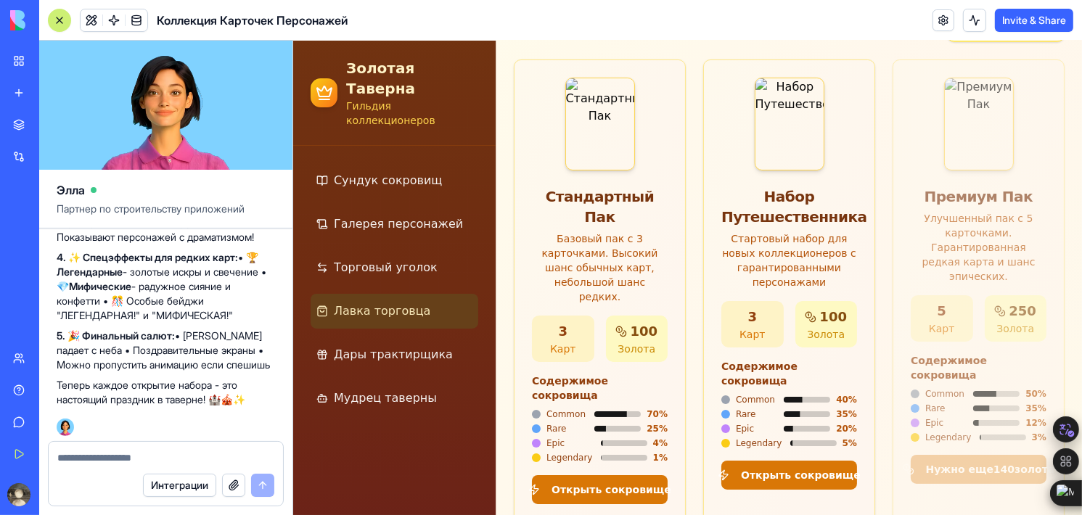
scroll to position [122, 0]
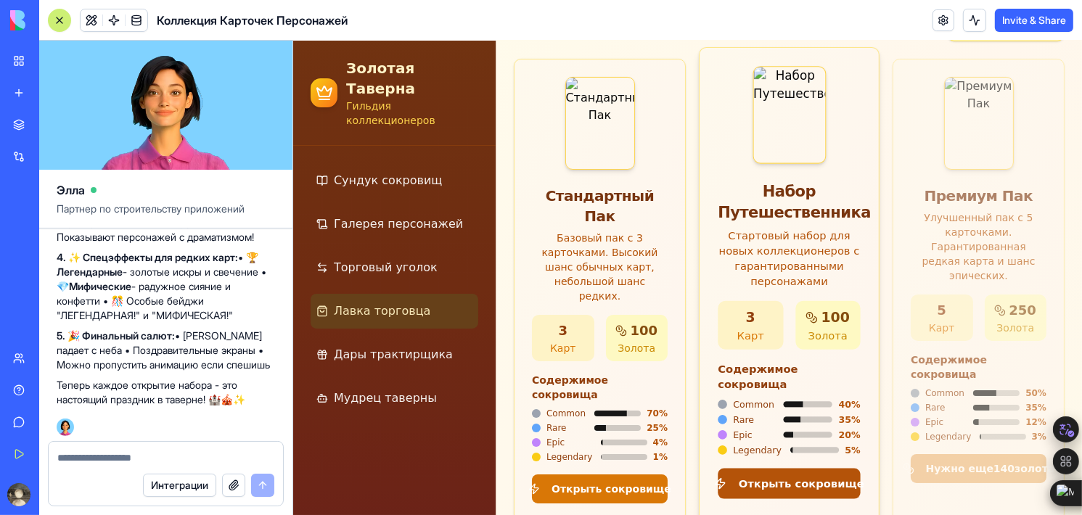
click at [788, 469] on button "Открыть сокровище" at bounding box center [788, 484] width 142 height 30
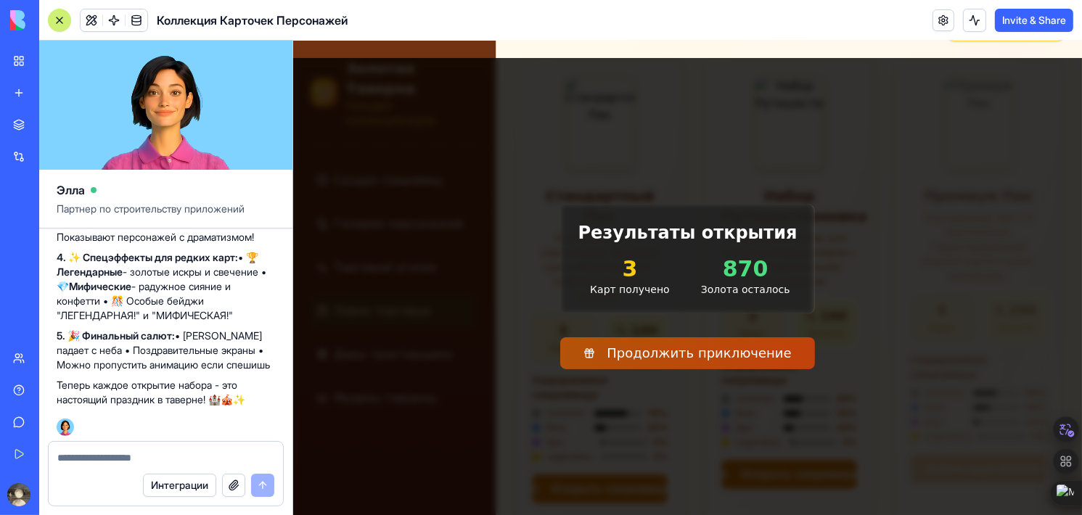
click at [707, 355] on button "Продолжить приключение" at bounding box center [687, 354] width 254 height 32
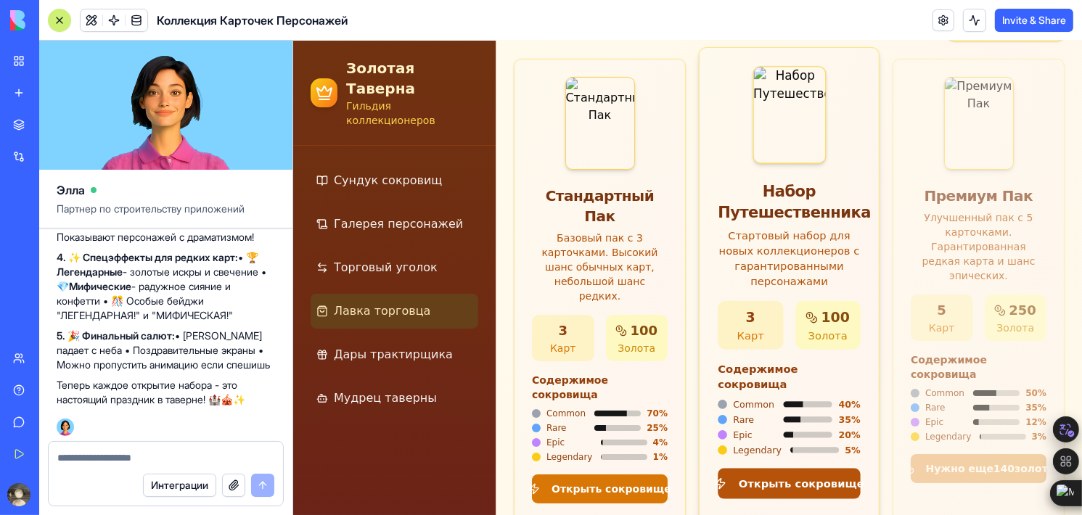
click at [772, 469] on button "Открыть сокровище" at bounding box center [788, 484] width 142 height 30
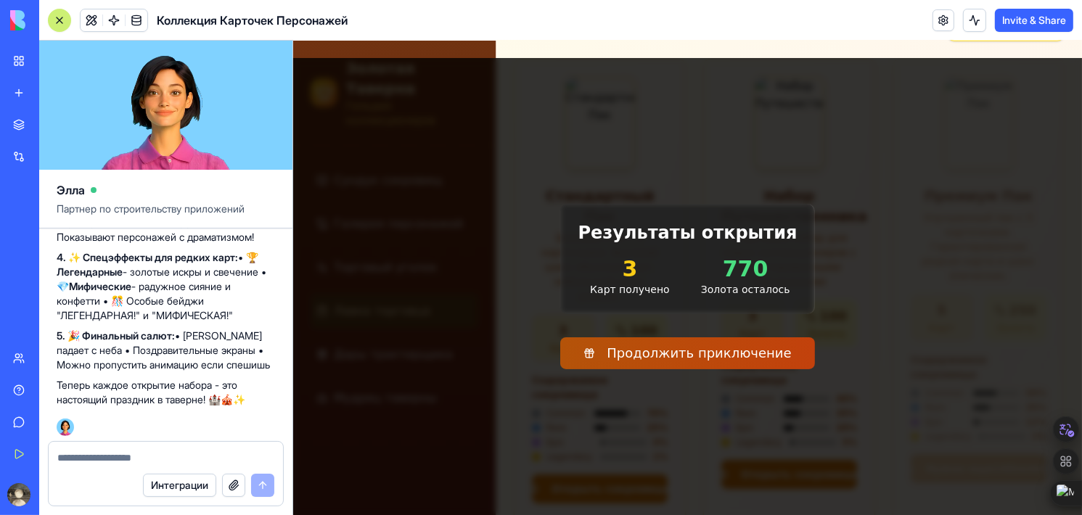
click at [652, 359] on button "Продолжить приключение" at bounding box center [687, 354] width 254 height 32
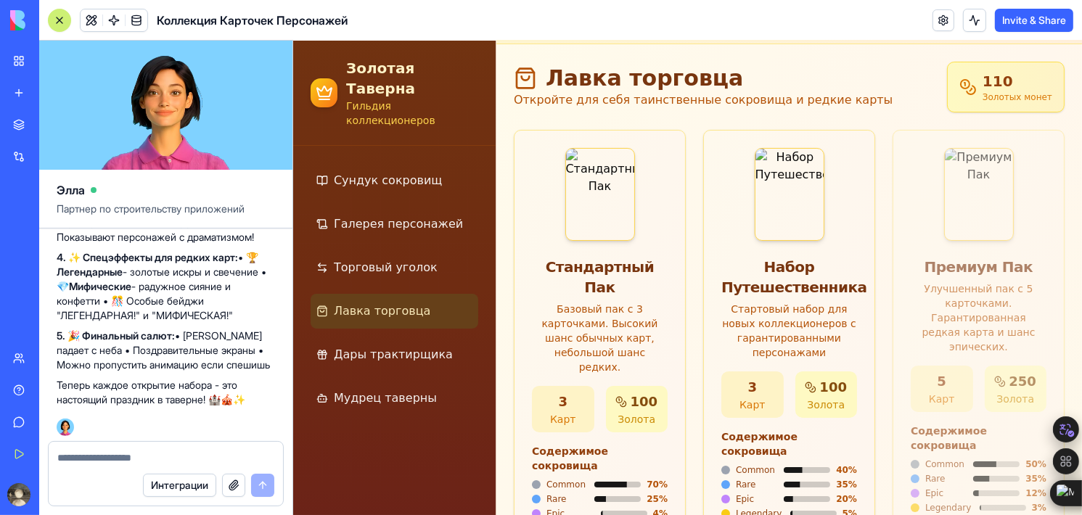
scroll to position [46, 0]
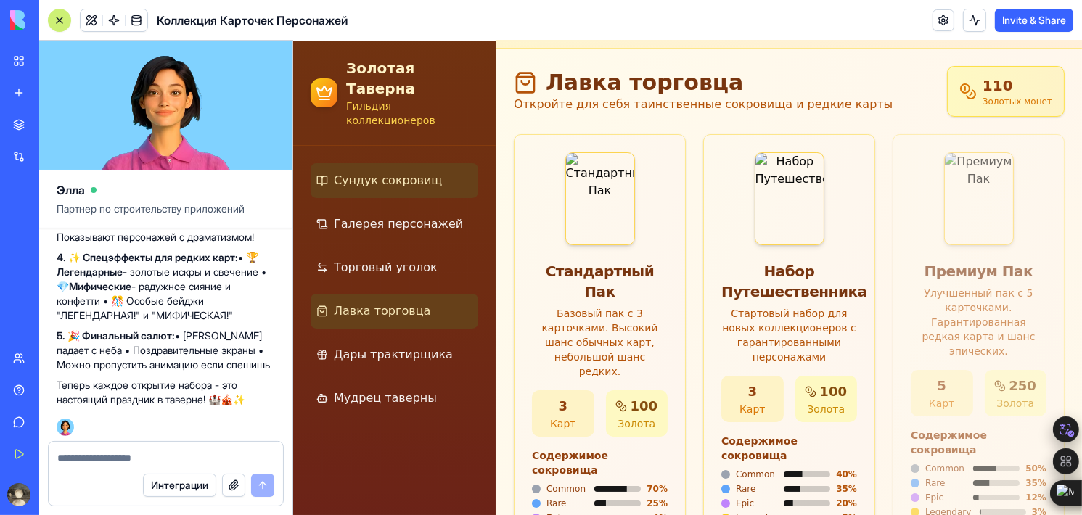
click at [388, 172] on span "Сундук сокровищ" at bounding box center [387, 180] width 108 height 17
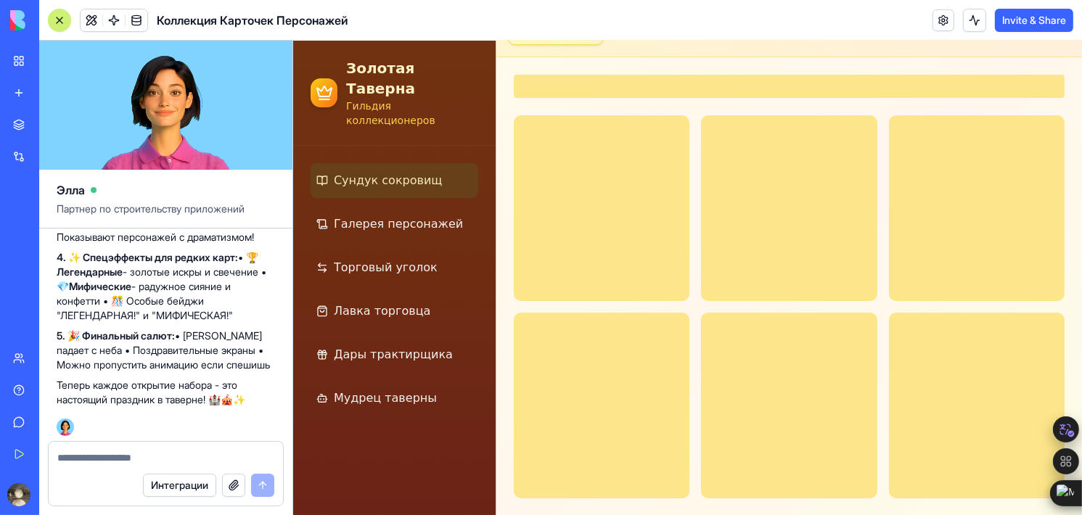
scroll to position [46, 0]
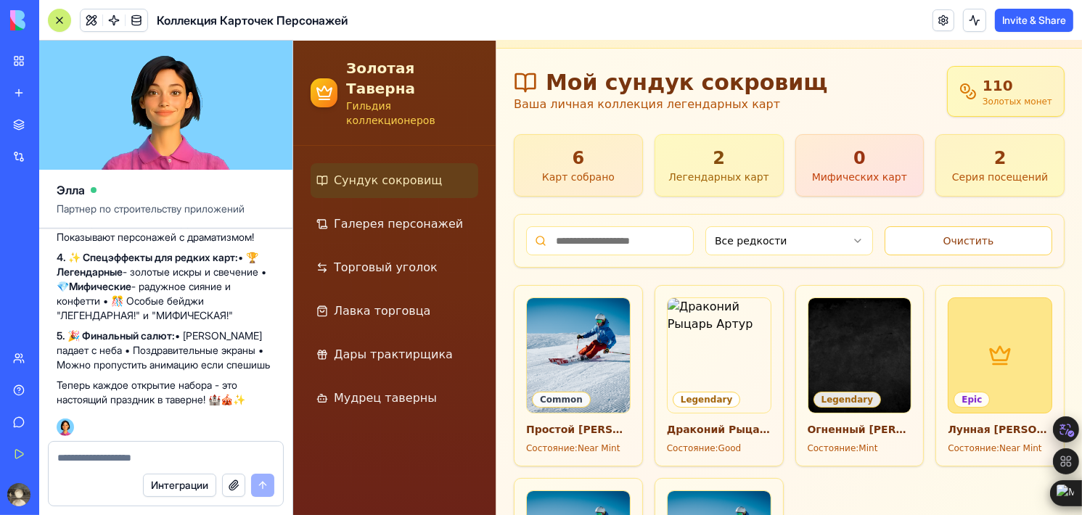
click at [541, 216] on div "Все редкости Очистить" at bounding box center [788, 241] width 549 height 52
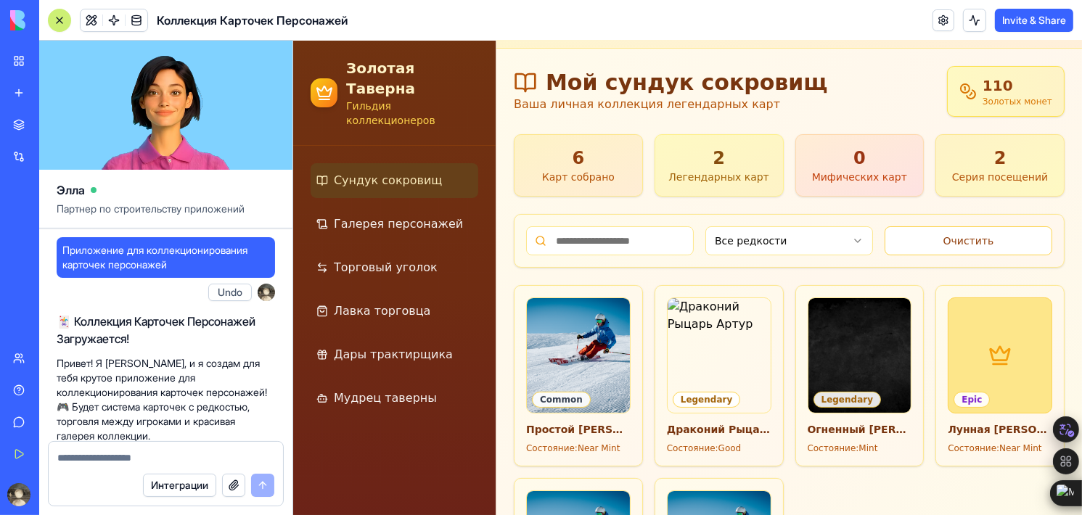
scroll to position [6487, 0]
